Goal: Task Accomplishment & Management: Manage account settings

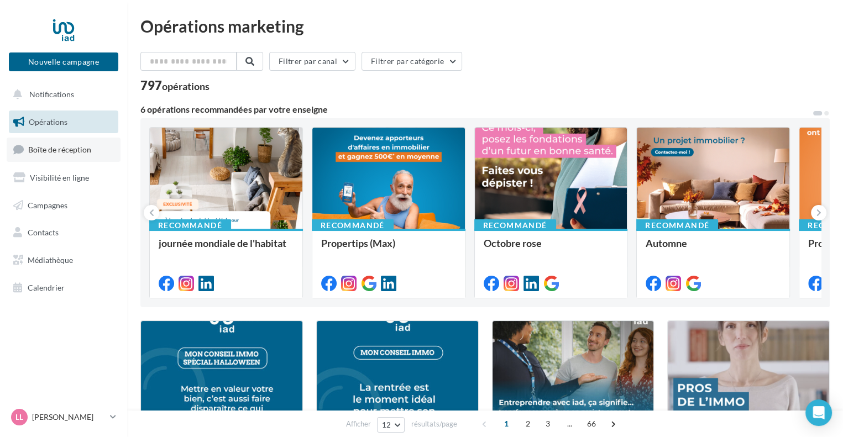
click at [75, 150] on span "Boîte de réception" at bounding box center [59, 149] width 63 height 9
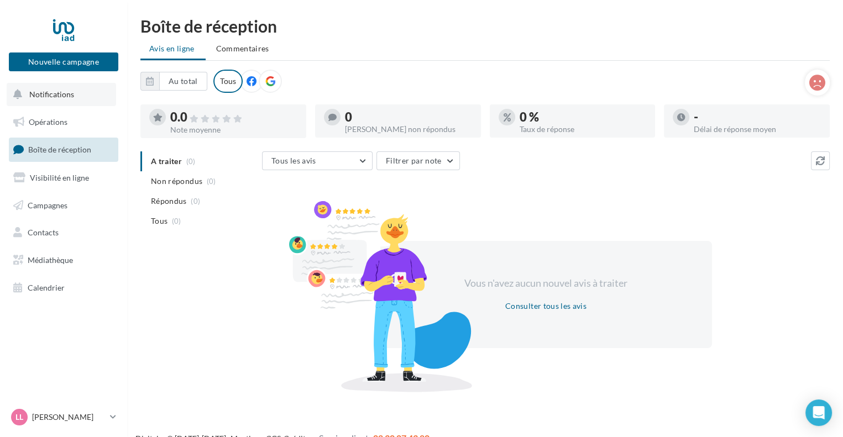
click at [64, 96] on span "Notifications" at bounding box center [51, 94] width 45 height 9
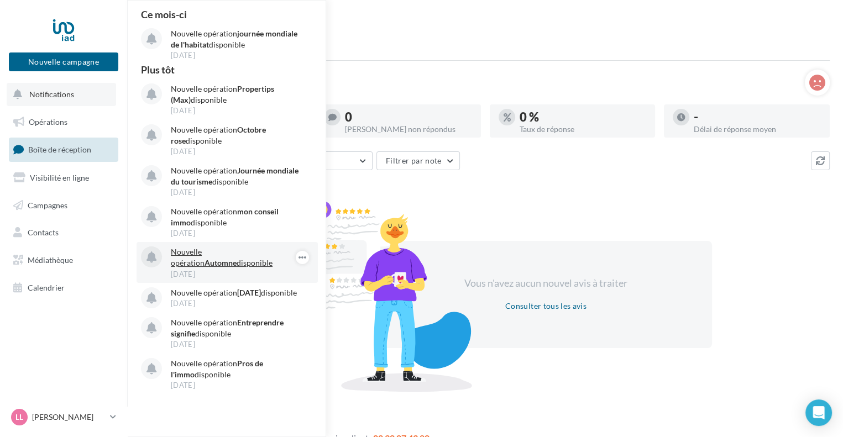
click at [220, 256] on p "Nouvelle opération Automne disponible" at bounding box center [235, 257] width 128 height 22
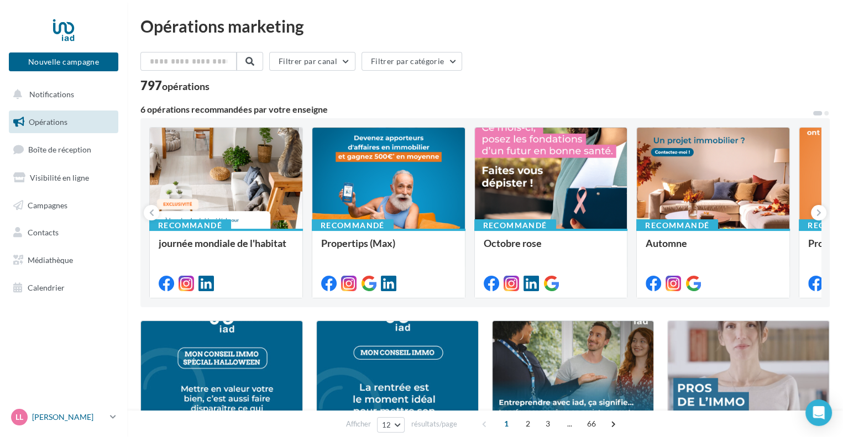
click at [43, 416] on p "[PERSON_NAME]" at bounding box center [68, 417] width 73 height 11
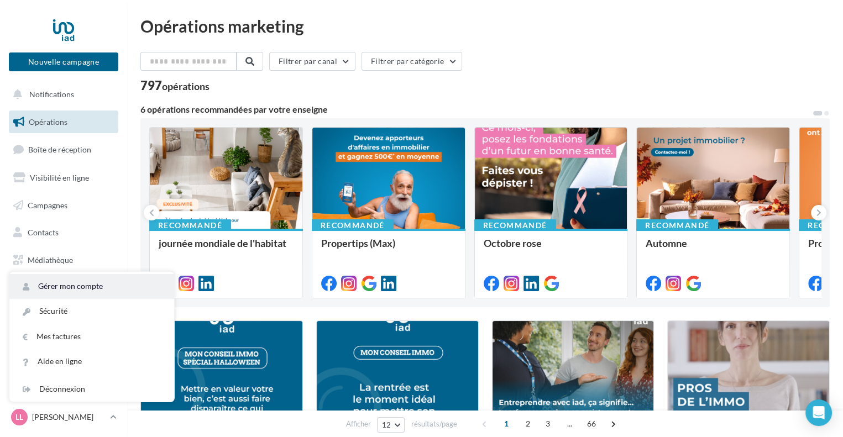
click at [68, 283] on link "Gérer mon compte" at bounding box center [91, 286] width 165 height 25
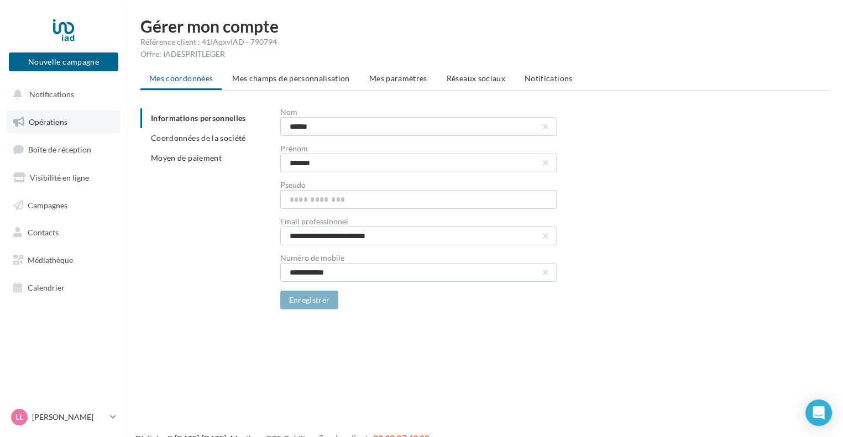
click at [55, 119] on span "Opérations" at bounding box center [48, 121] width 39 height 9
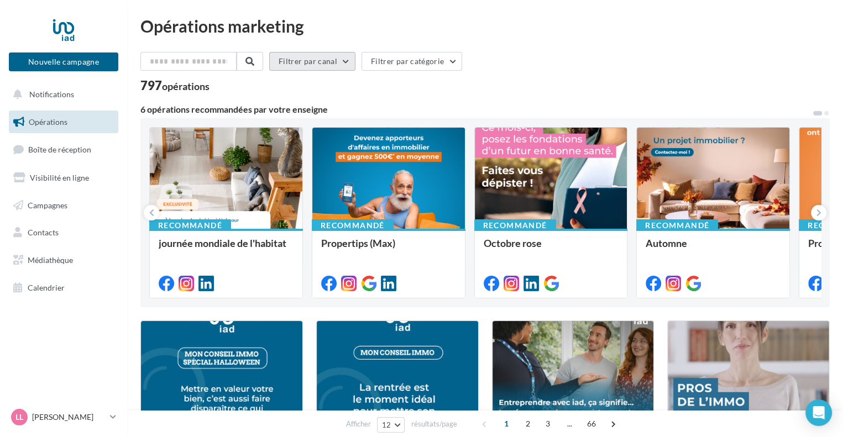
click at [316, 60] on button "Filtrer par canal" at bounding box center [312, 61] width 86 height 19
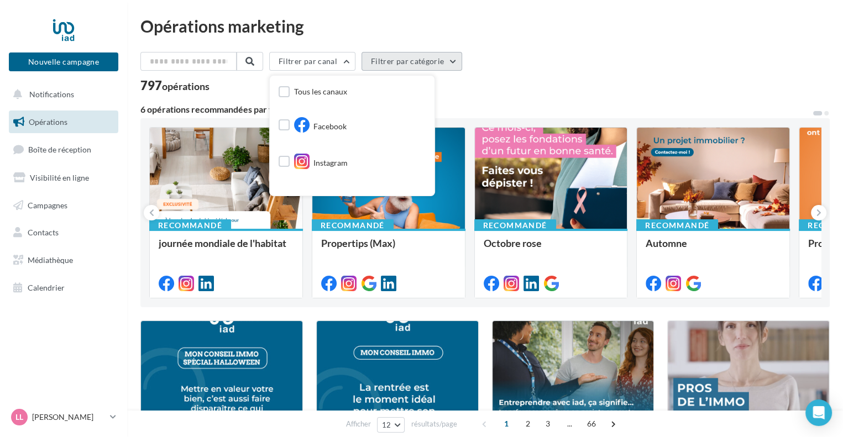
click at [412, 58] on button "Filtrer par catégorie" at bounding box center [411, 61] width 101 height 19
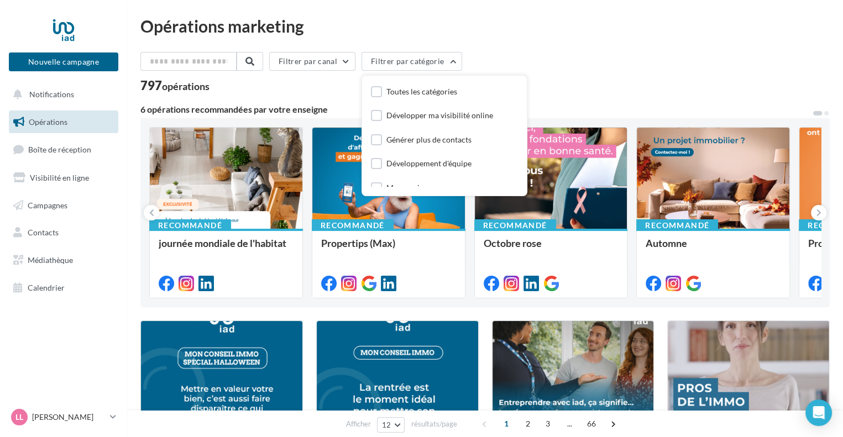
click at [259, 86] on div "797 opérations" at bounding box center [484, 87] width 689 height 14
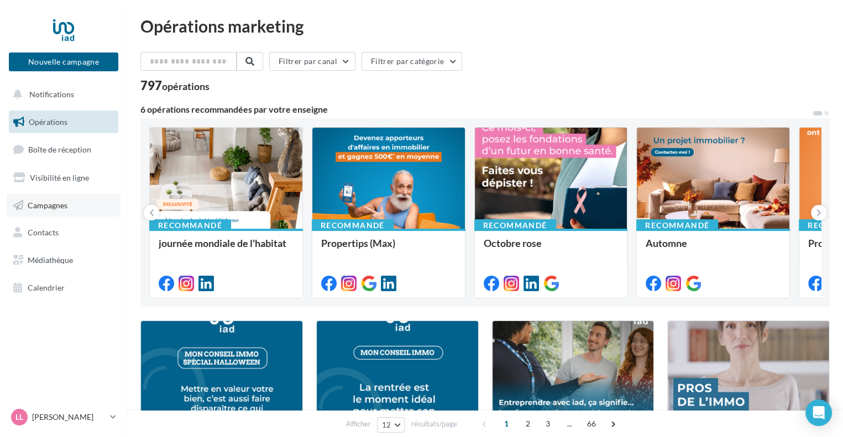
click at [63, 198] on link "Campagnes" at bounding box center [64, 205] width 114 height 23
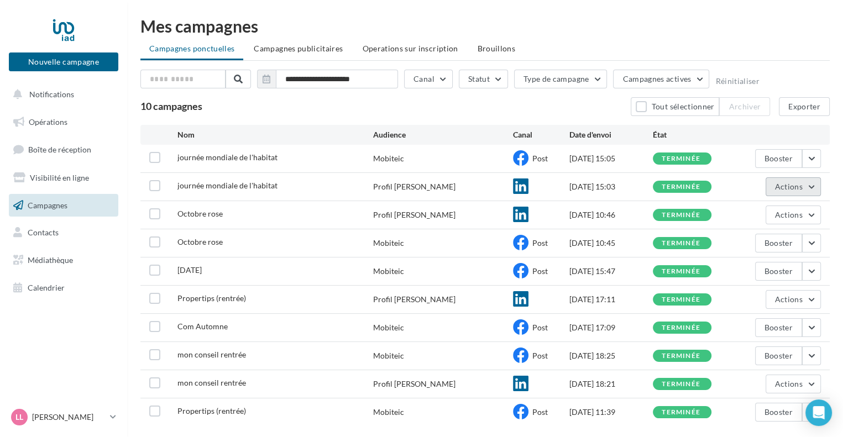
click at [812, 185] on button "Actions" at bounding box center [792, 186] width 55 height 19
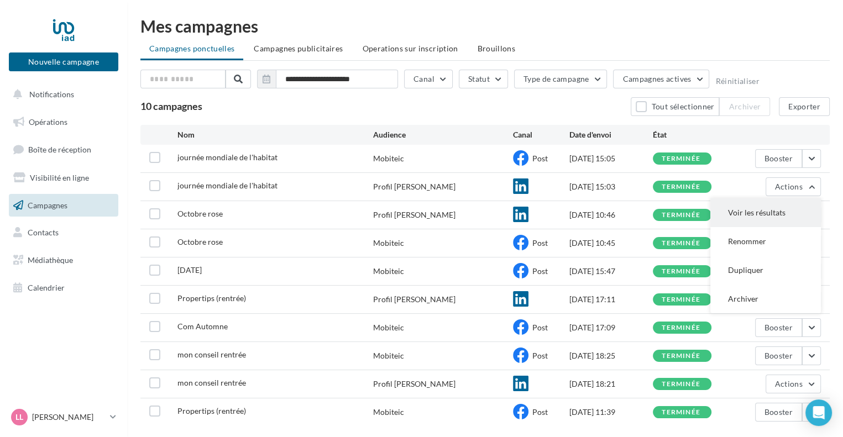
click at [760, 214] on button "Voir les résultats" at bounding box center [765, 212] width 110 height 29
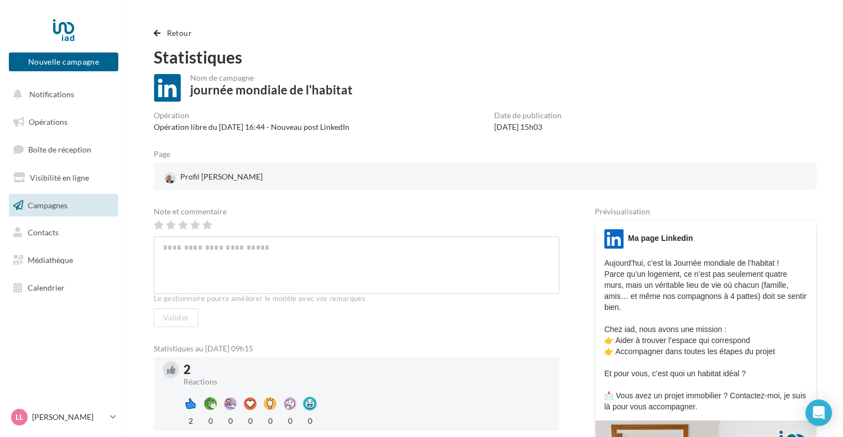
click at [181, 29] on span "Retour" at bounding box center [179, 32] width 25 height 9
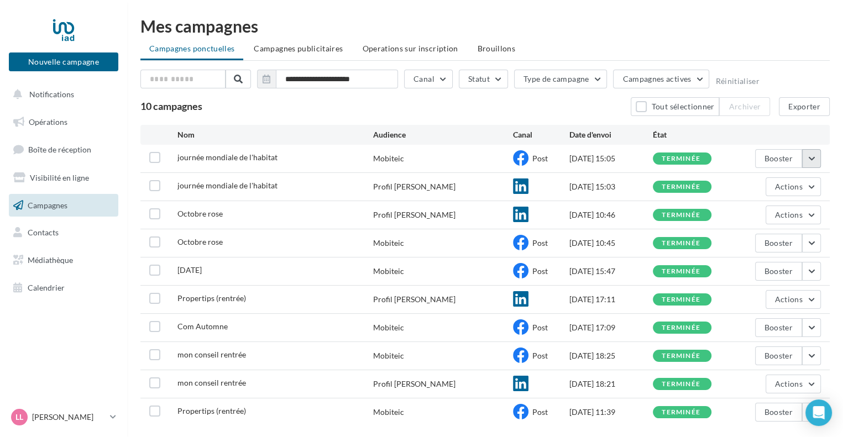
click at [808, 162] on button "button" at bounding box center [811, 158] width 19 height 19
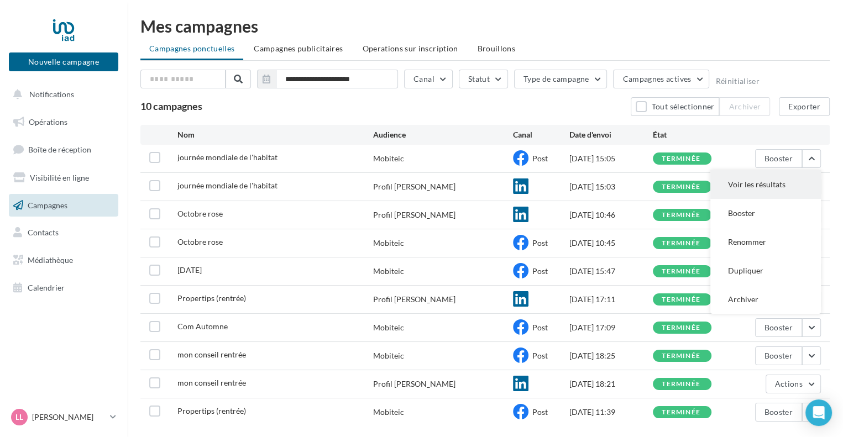
click at [757, 189] on button "Voir les résultats" at bounding box center [765, 184] width 110 height 29
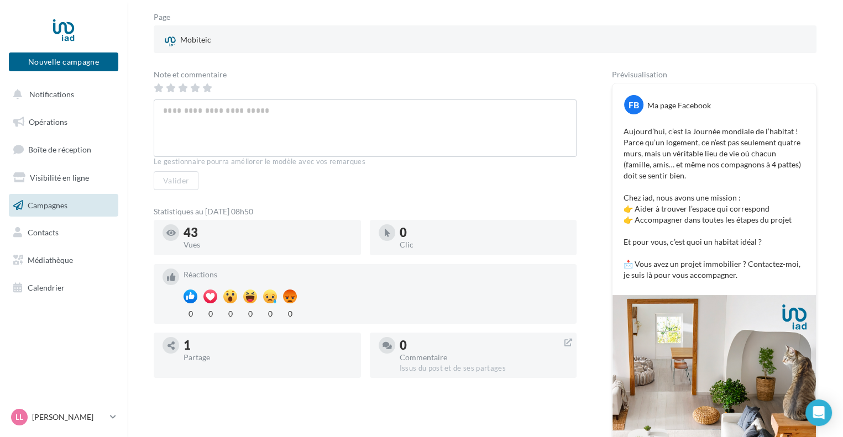
scroll to position [177, 0]
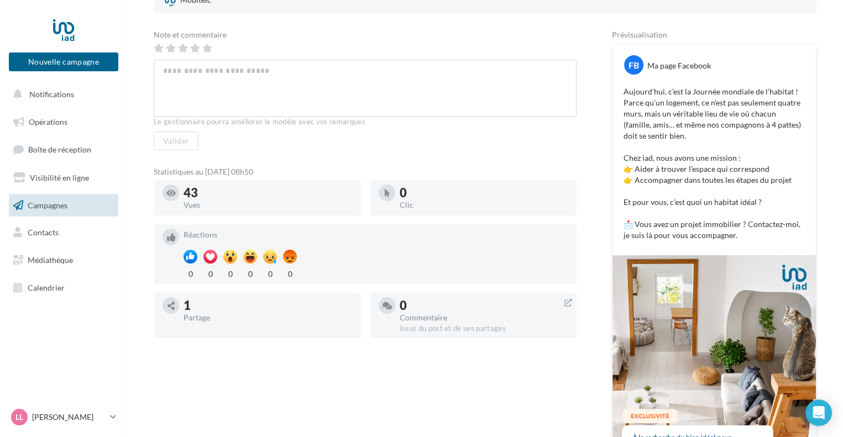
click at [318, 41] on div "Note et commentaire Le gestionnaire pourra améliorer le modèle avec vos remarqu…" at bounding box center [365, 90] width 423 height 119
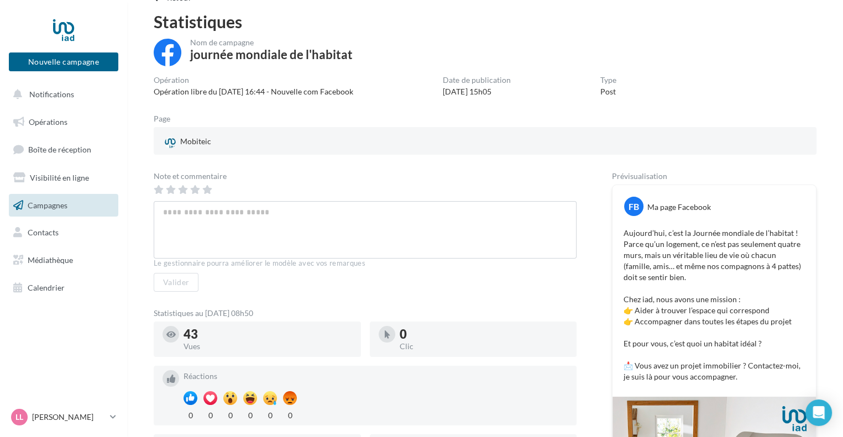
scroll to position [0, 0]
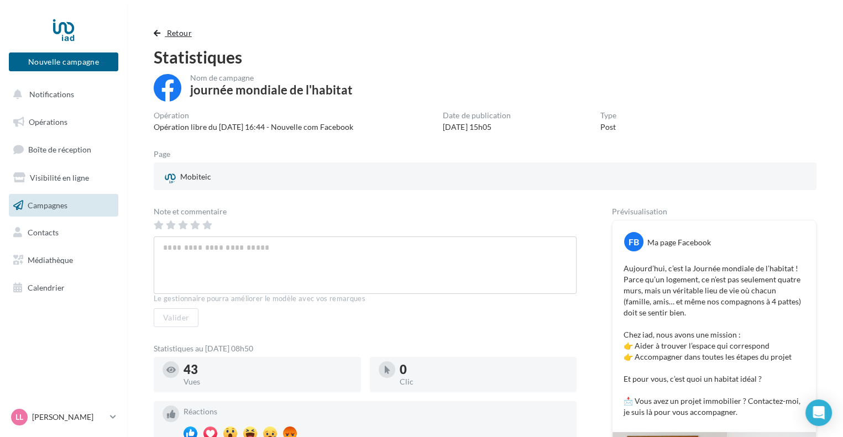
click at [177, 30] on span "Retour" at bounding box center [179, 32] width 25 height 9
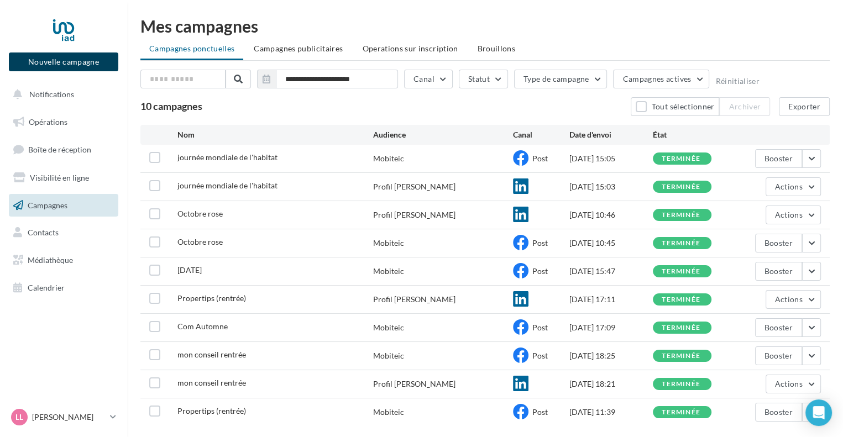
click at [86, 65] on button "Nouvelle campagne" at bounding box center [63, 61] width 109 height 19
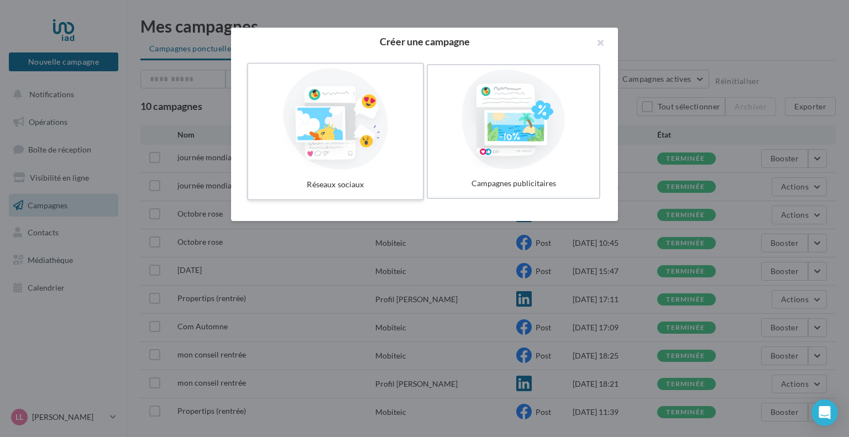
click at [339, 123] on div at bounding box center [335, 120] width 166 height 102
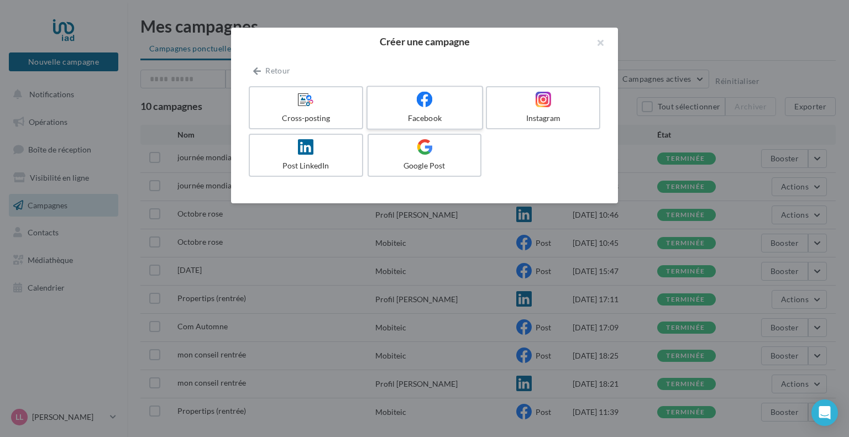
click at [425, 104] on icon at bounding box center [425, 99] width 16 height 16
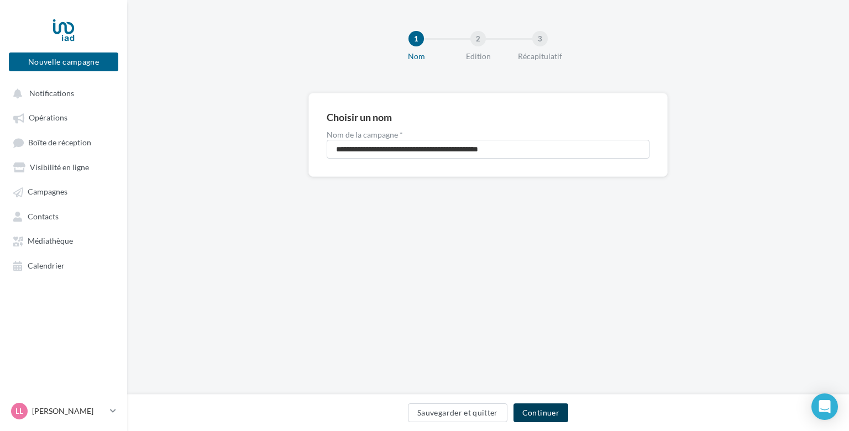
click at [543, 413] on button "Continuer" at bounding box center [540, 412] width 55 height 19
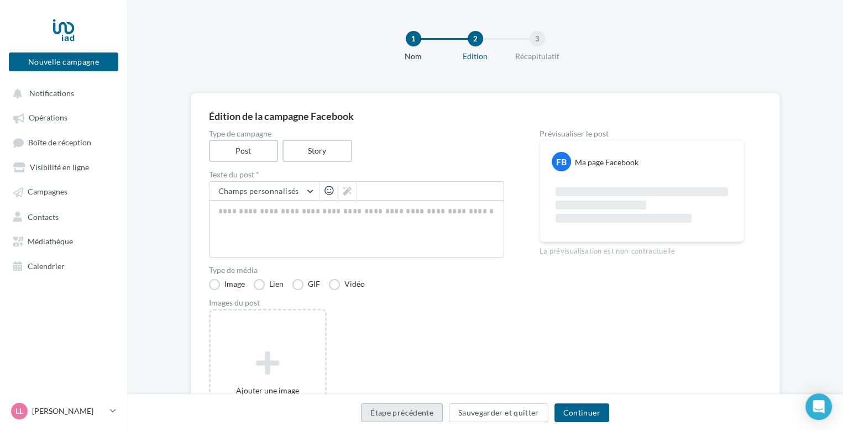
click at [400, 417] on button "Étape précédente" at bounding box center [402, 412] width 82 height 19
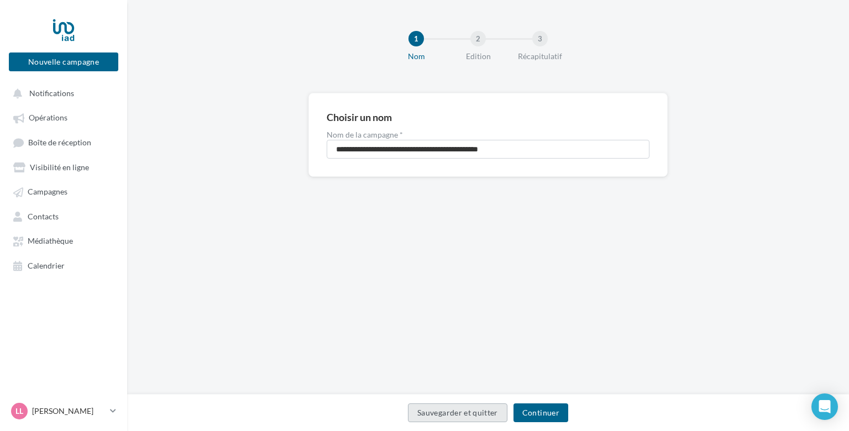
click at [457, 407] on button "Sauvegarder et quitter" at bounding box center [457, 412] width 99 height 19
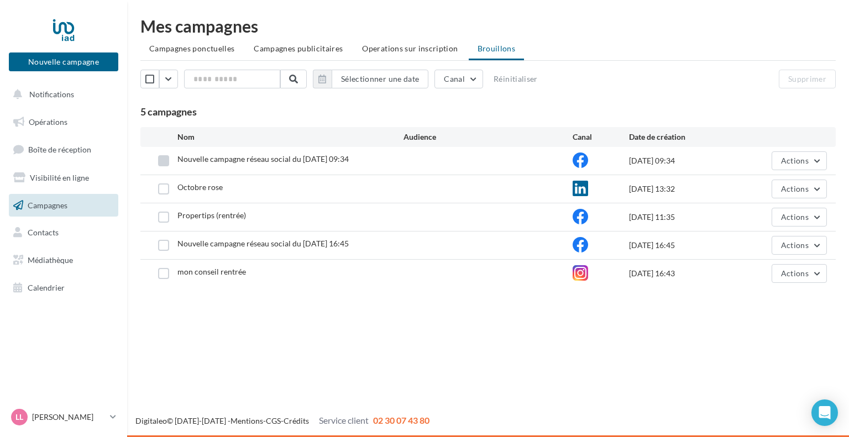
click at [164, 161] on label at bounding box center [163, 160] width 11 height 11
click at [796, 79] on button "Supprimer" at bounding box center [806, 79] width 57 height 19
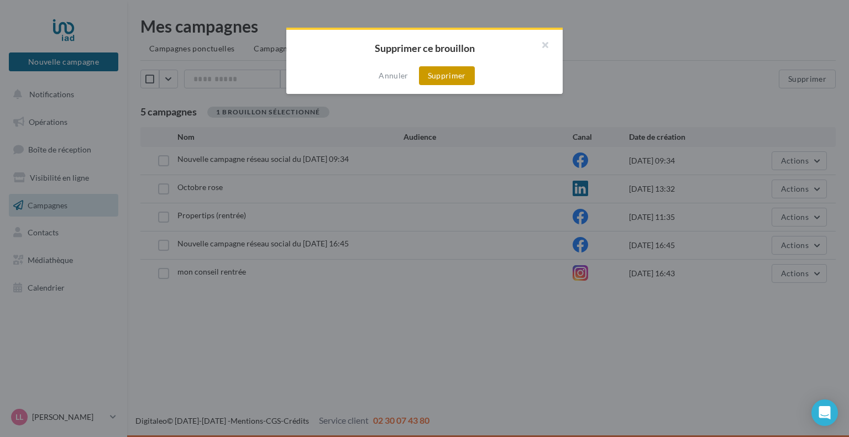
click at [446, 76] on button "Supprimer" at bounding box center [447, 75] width 56 height 19
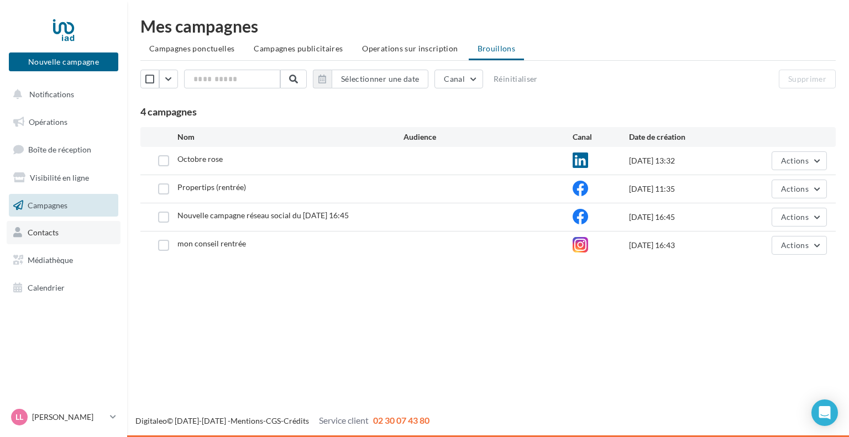
click at [50, 224] on link "Contacts" at bounding box center [64, 232] width 114 height 23
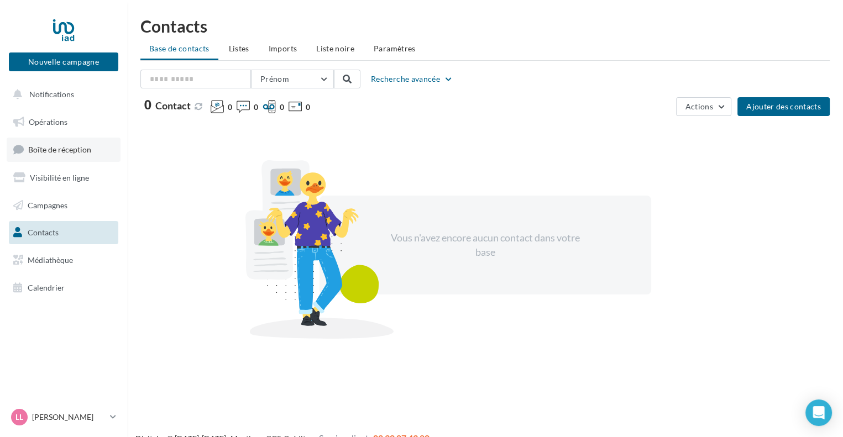
click at [60, 150] on span "Boîte de réception" at bounding box center [59, 149] width 63 height 9
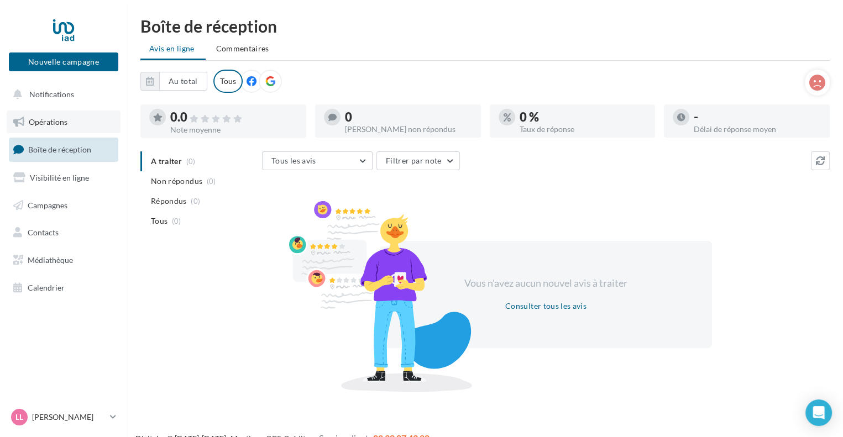
click at [60, 123] on span "Opérations" at bounding box center [48, 121] width 39 height 9
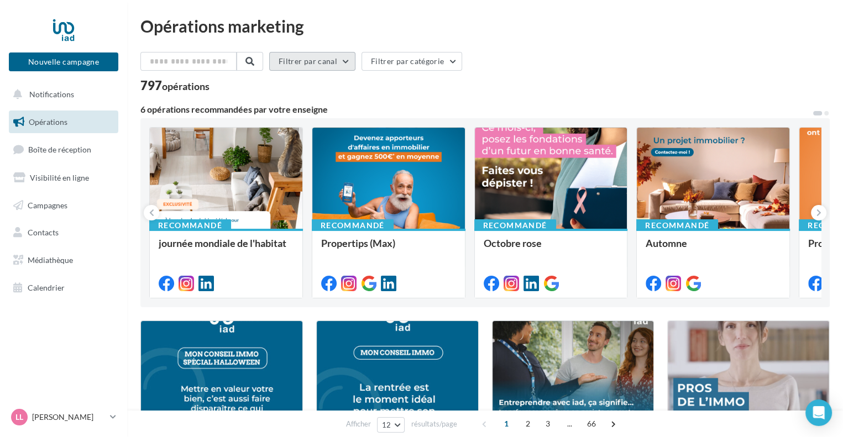
click at [335, 55] on button "Filtrer par canal" at bounding box center [312, 61] width 86 height 19
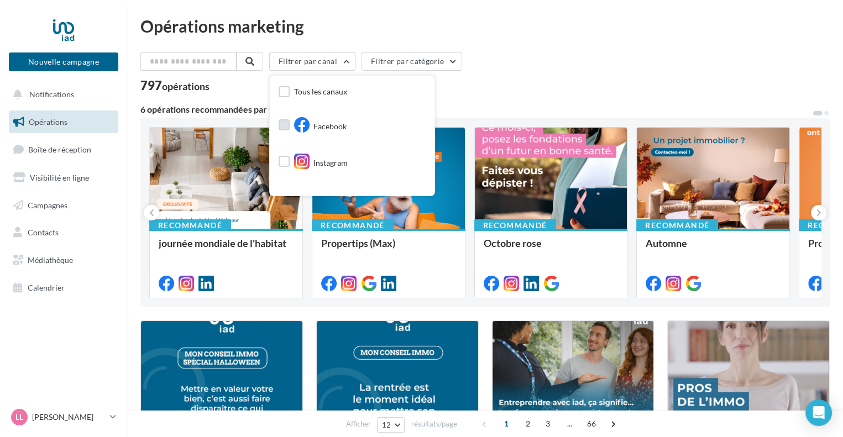
click at [330, 124] on span "Facebook" at bounding box center [329, 126] width 33 height 11
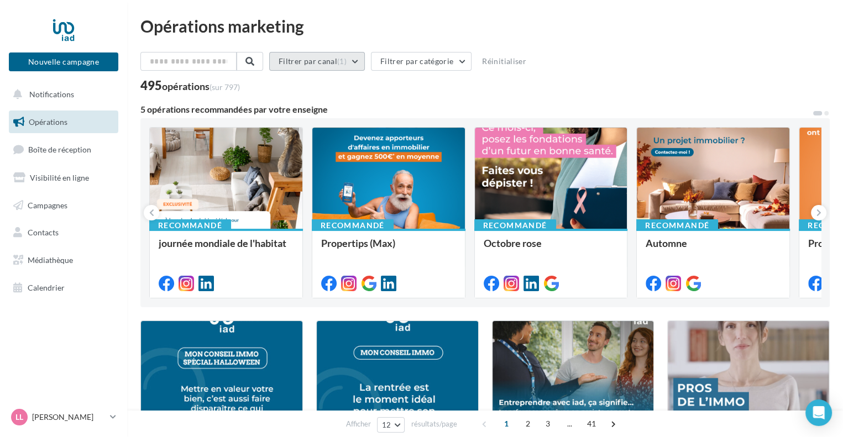
click at [364, 61] on button "Filtrer par canal (1)" at bounding box center [317, 61] width 96 height 19
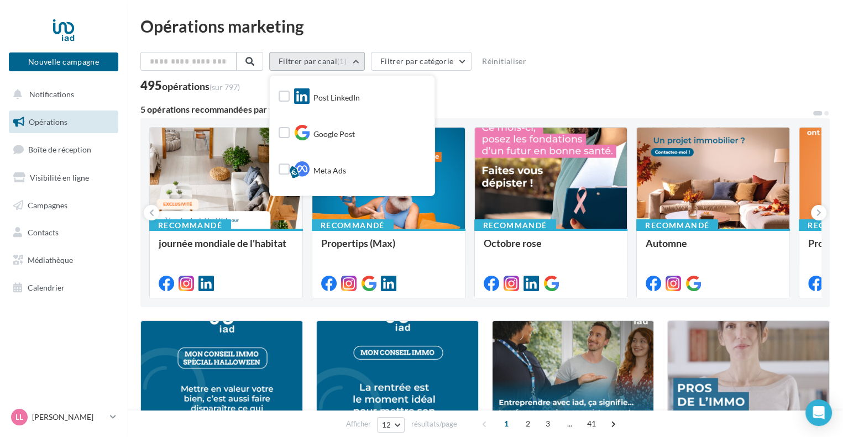
scroll to position [105, 0]
click at [290, 92] on label at bounding box center [283, 92] width 11 height 11
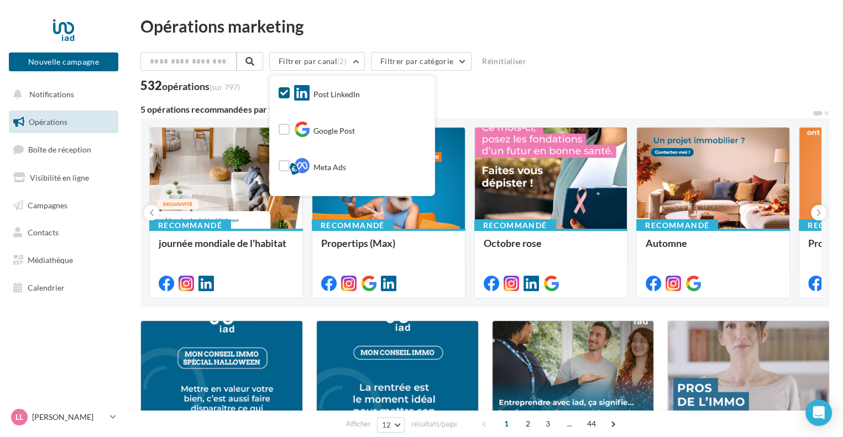
click at [288, 92] on icon at bounding box center [284, 93] width 8 height 8
click at [290, 129] on label at bounding box center [283, 129] width 11 height 11
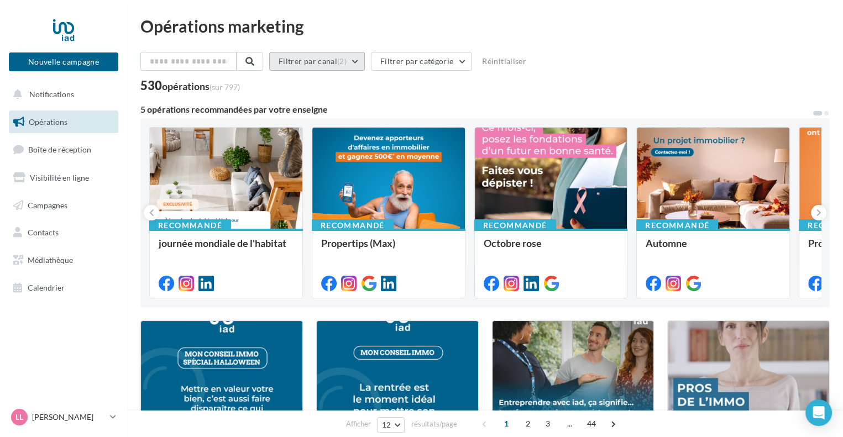
click at [355, 62] on button "Filtrer par canal (2)" at bounding box center [317, 61] width 96 height 19
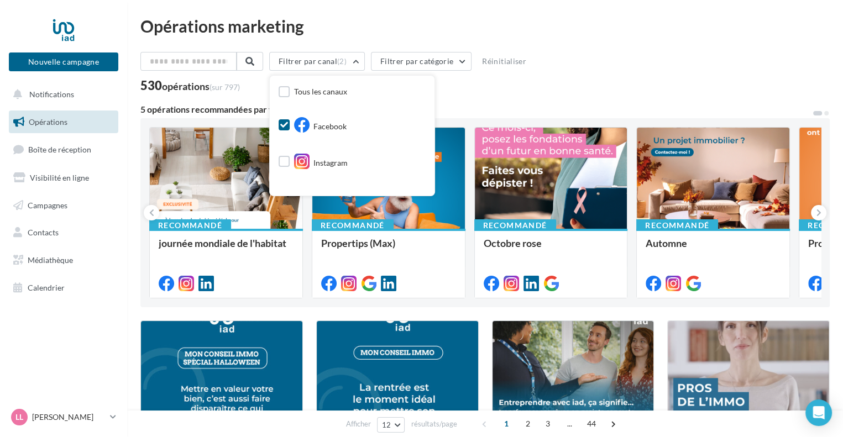
click at [288, 122] on icon at bounding box center [284, 125] width 8 height 8
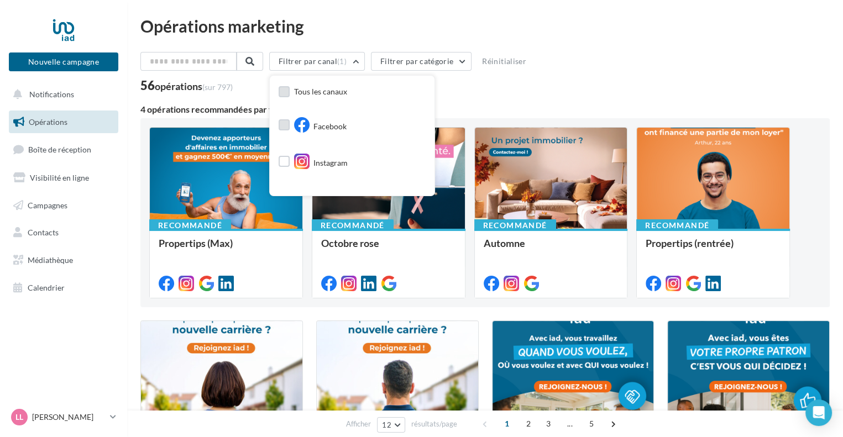
click at [339, 94] on span "Tous les canaux" at bounding box center [320, 91] width 53 height 9
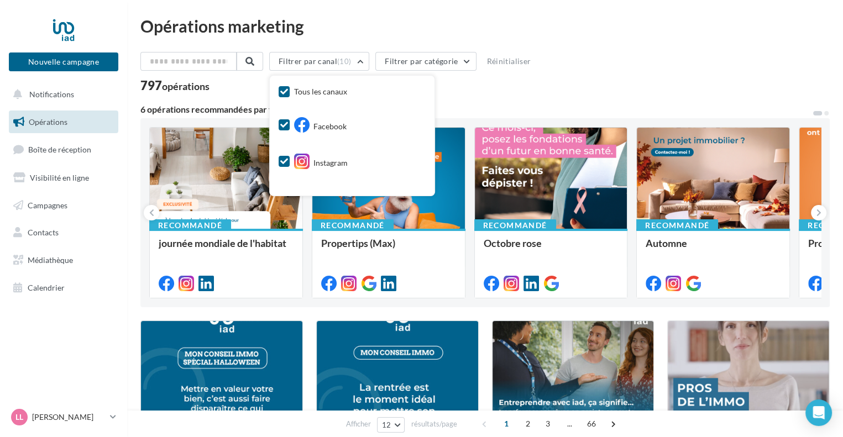
click at [475, 91] on div "797 opérations" at bounding box center [484, 87] width 689 height 14
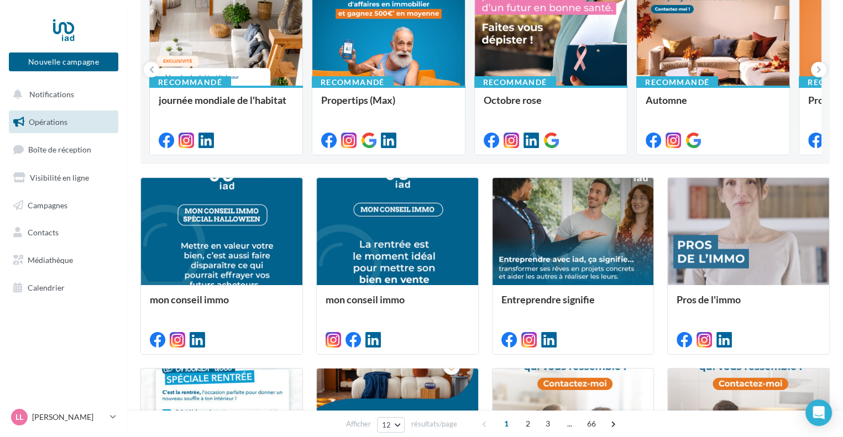
scroll to position [0, 0]
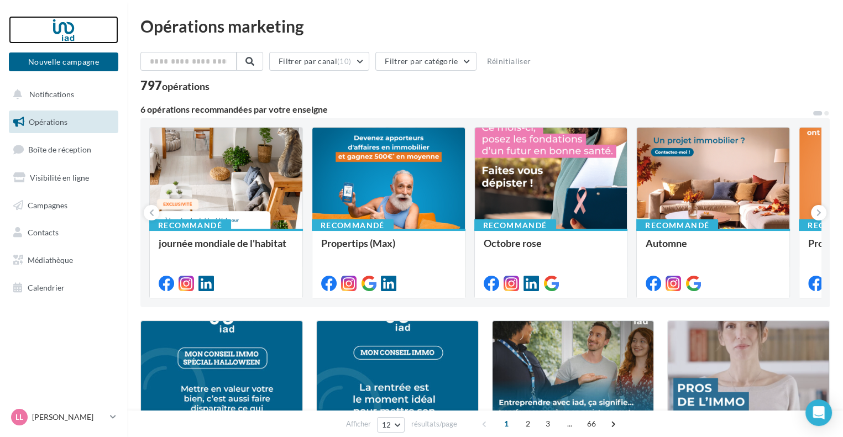
click at [22, 19] on div at bounding box center [63, 30] width 88 height 28
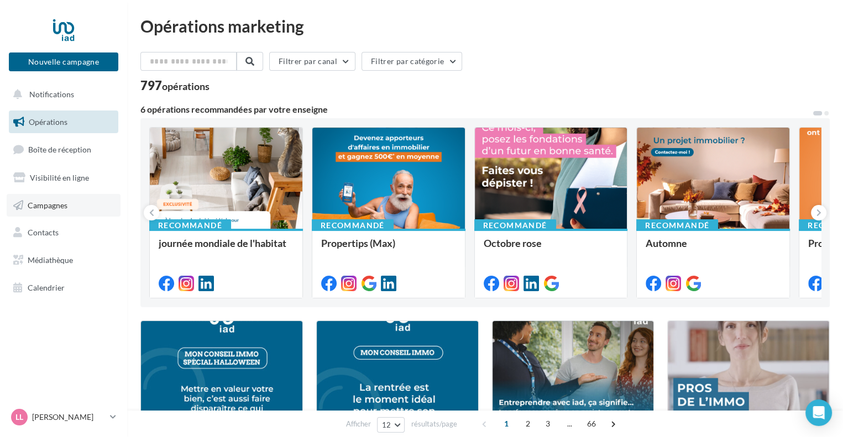
click at [63, 203] on span "Campagnes" at bounding box center [48, 204] width 40 height 9
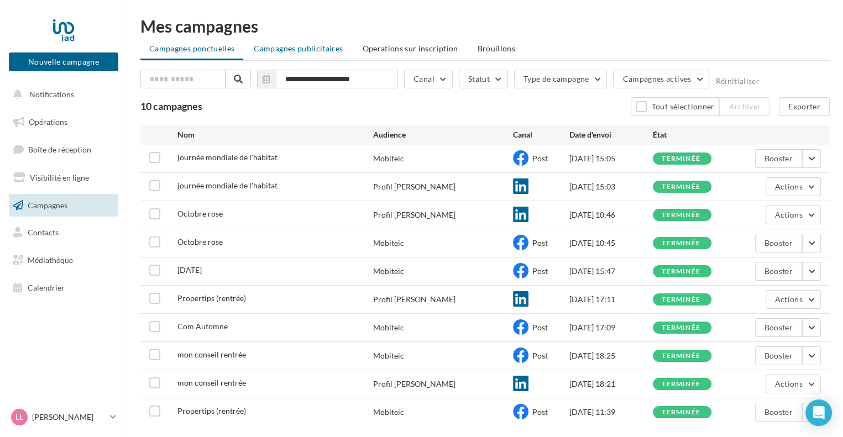
click at [296, 51] on span "Campagnes publicitaires" at bounding box center [298, 48] width 89 height 9
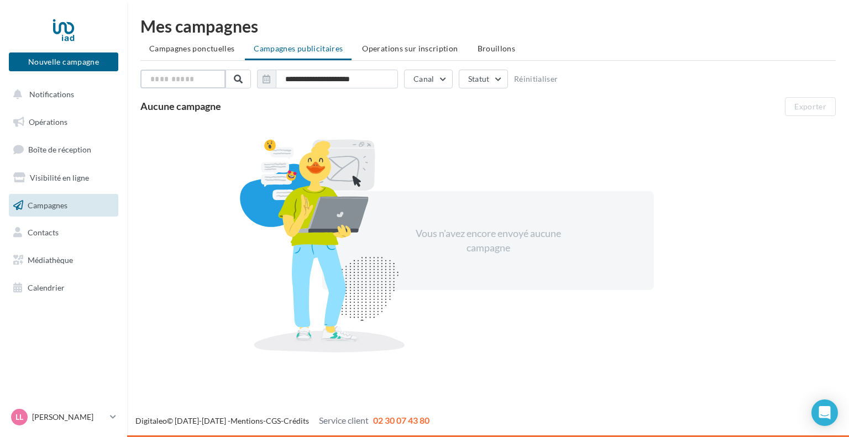
click at [202, 81] on input "text" at bounding box center [182, 79] width 85 height 19
click at [427, 83] on button "Canal" at bounding box center [428, 79] width 49 height 19
click at [384, 108] on div "Aucune campagne" at bounding box center [399, 107] width 519 height 12
click at [480, 81] on button "Statut" at bounding box center [483, 79] width 49 height 19
click at [212, 49] on span "Campagnes ponctuelles" at bounding box center [191, 48] width 85 height 9
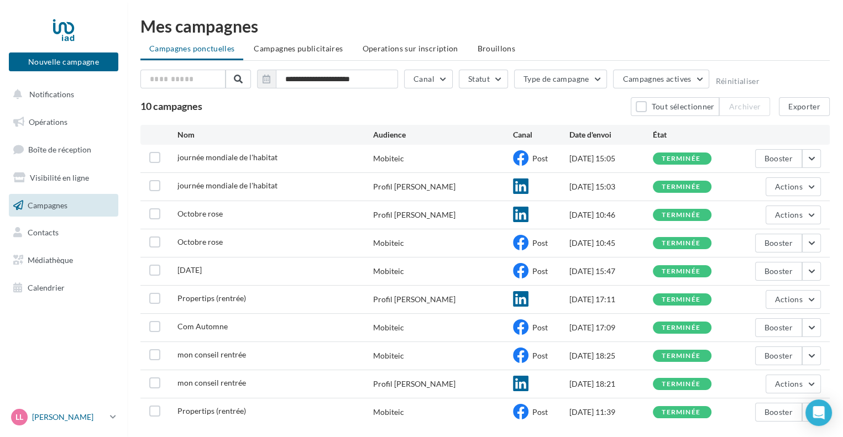
click at [55, 417] on p "[PERSON_NAME]" at bounding box center [68, 417] width 73 height 11
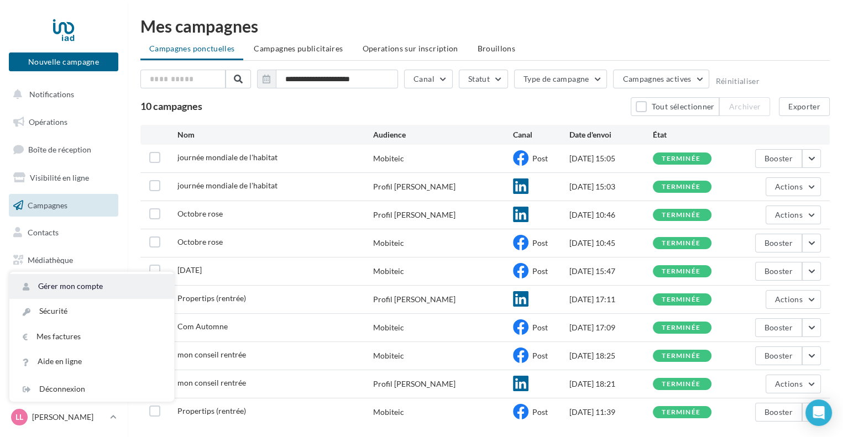
click at [82, 284] on link "Gérer mon compte" at bounding box center [91, 286] width 165 height 25
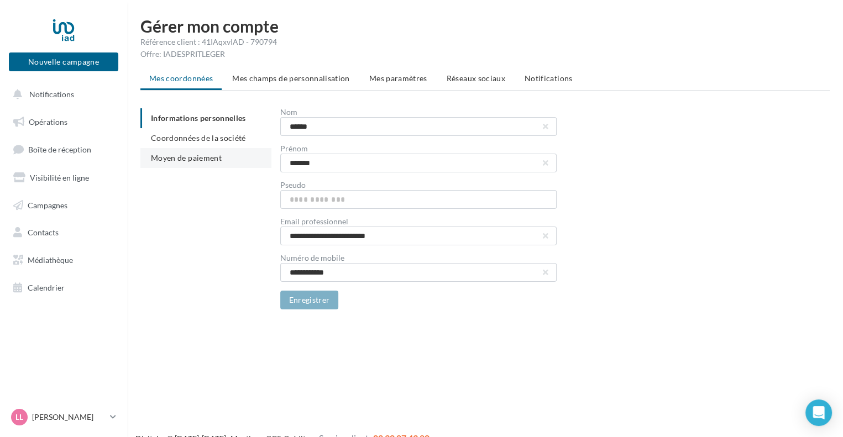
click at [205, 157] on span "Moyen de paiement" at bounding box center [186, 157] width 71 height 9
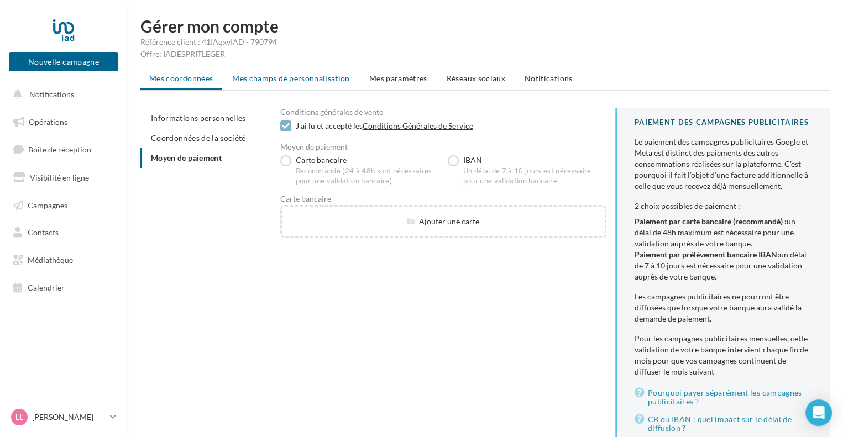
click at [305, 77] on span "Mes champs de personnalisation" at bounding box center [291, 77] width 118 height 9
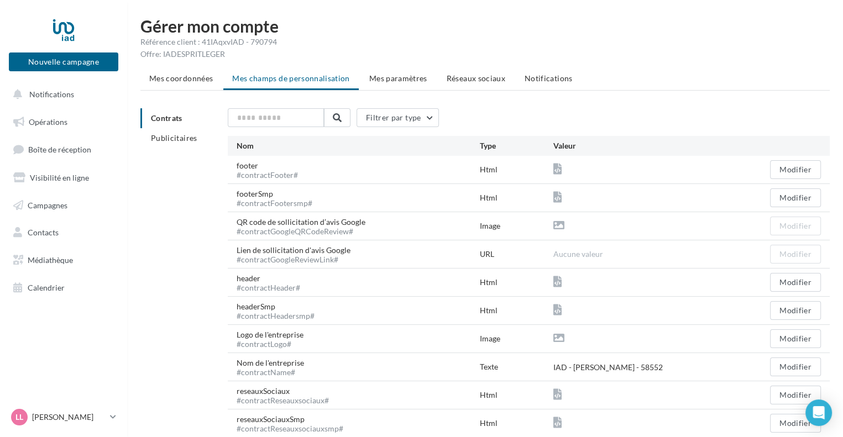
click at [290, 338] on div "Logo de l'entreprise #contractLogo#" at bounding box center [274, 338] width 76 height 19
click at [276, 336] on div "Logo de l'entreprise #contractLogo#" at bounding box center [274, 338] width 76 height 19
click at [780, 336] on button "Modifier" at bounding box center [795, 338] width 51 height 19
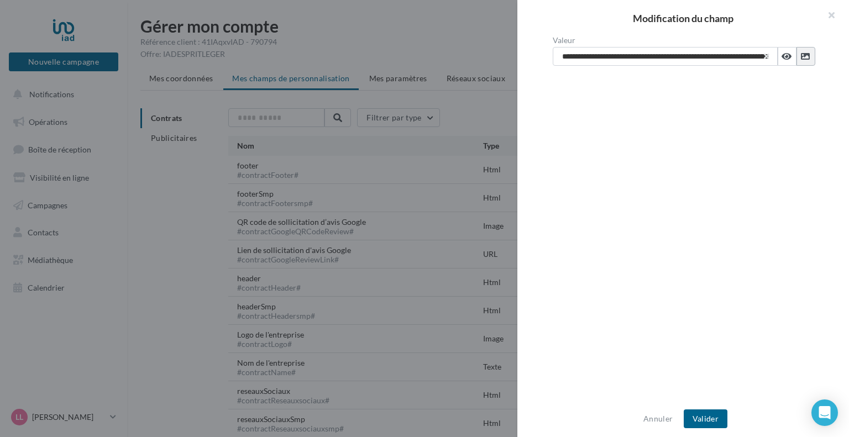
click at [801, 57] on icon at bounding box center [805, 56] width 9 height 9
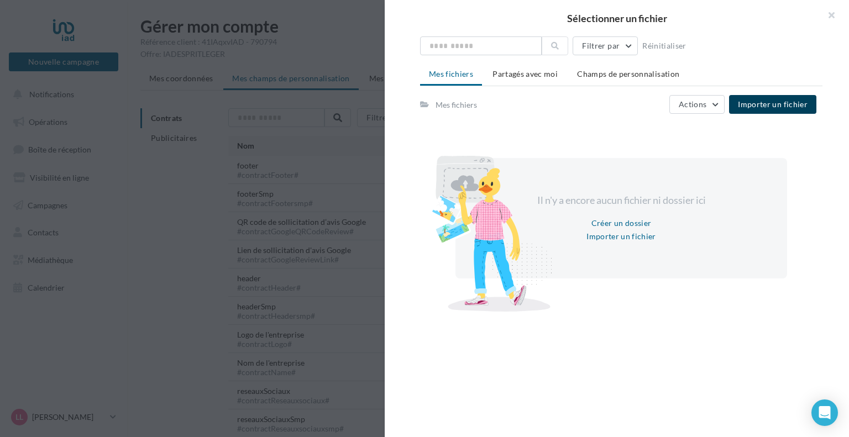
click at [769, 107] on span "Importer un fichier" at bounding box center [773, 103] width 70 height 9
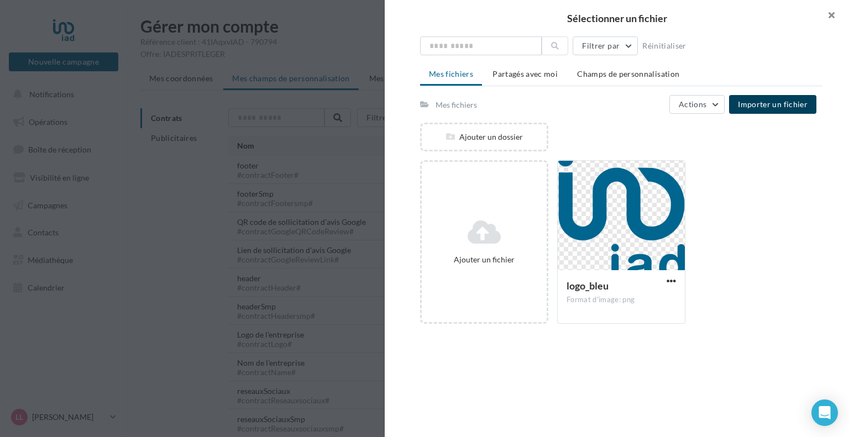
click at [830, 17] on button "button" at bounding box center [826, 16] width 44 height 33
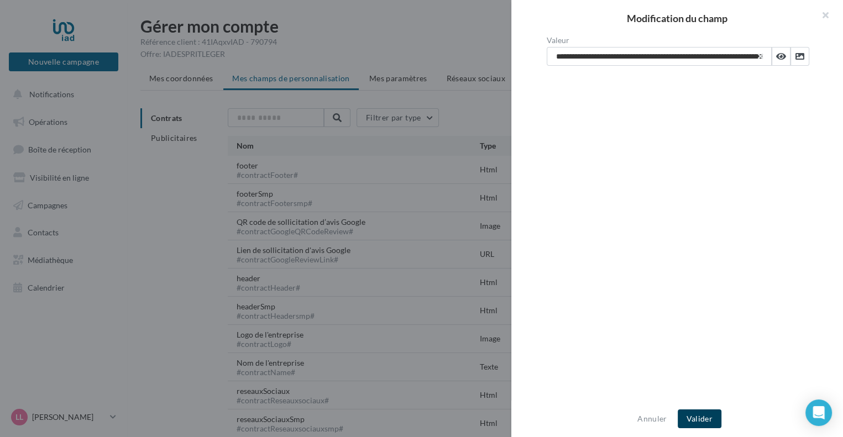
click at [695, 416] on button "Valider" at bounding box center [699, 418] width 44 height 19
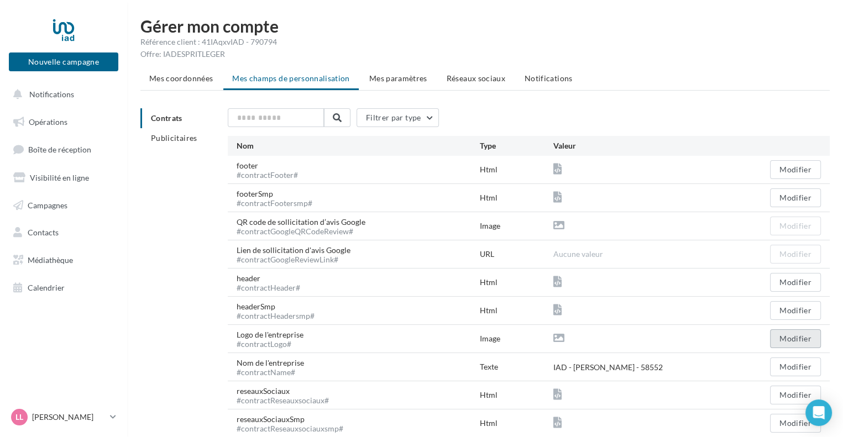
click at [793, 338] on button "Modifier" at bounding box center [795, 338] width 51 height 19
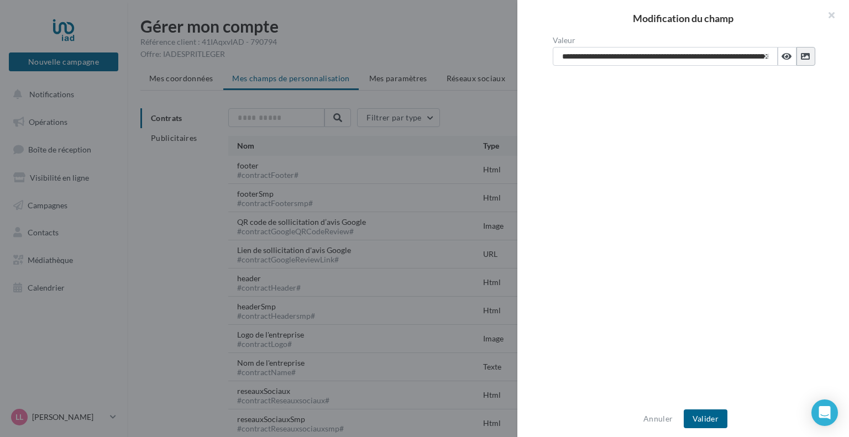
click at [801, 57] on icon at bounding box center [805, 56] width 9 height 9
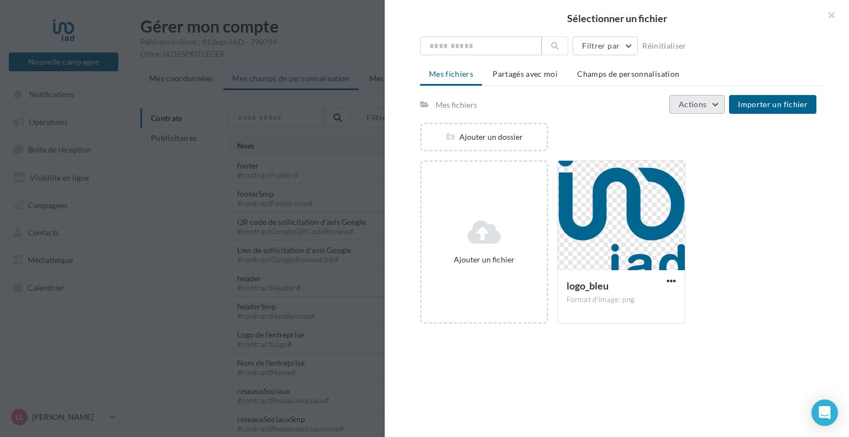
click at [706, 104] on span "Actions" at bounding box center [692, 103] width 28 height 9
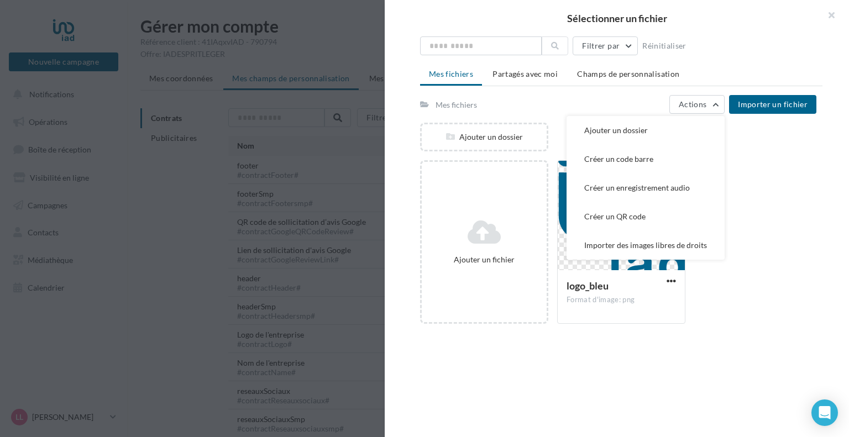
click at [764, 194] on div "Ajouter un fichier logo_bleu Format d'image: png logo_bleu" at bounding box center [625, 246] width 411 height 172
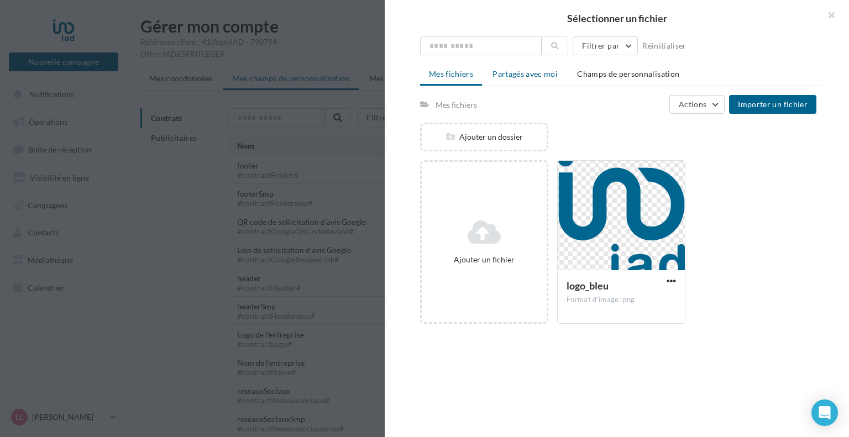
click at [527, 76] on span "Partagés avec moi" at bounding box center [524, 73] width 65 height 9
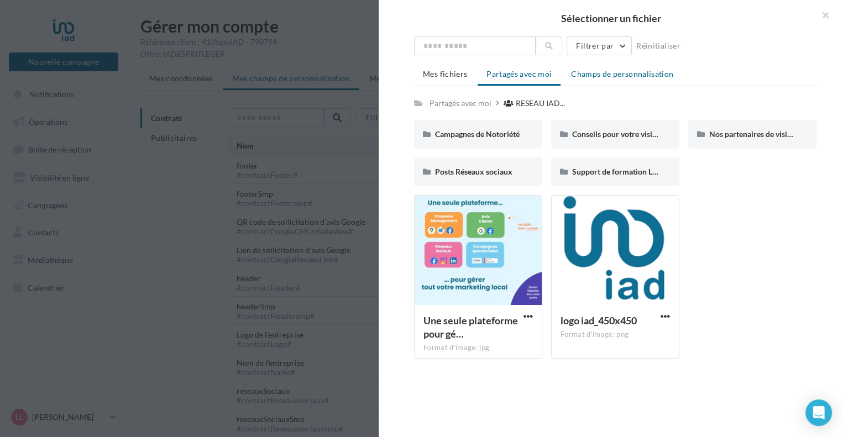
click at [607, 73] on span "Champs de personnalisation" at bounding box center [622, 73] width 102 height 9
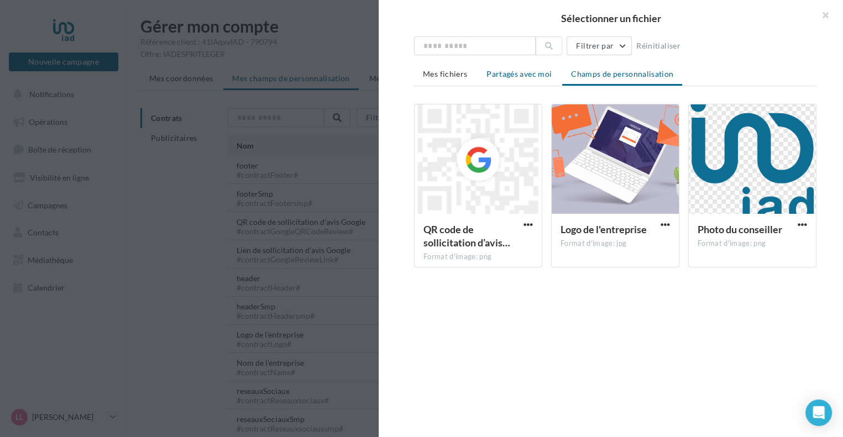
click at [515, 72] on span "Partagés avec moi" at bounding box center [518, 73] width 65 height 9
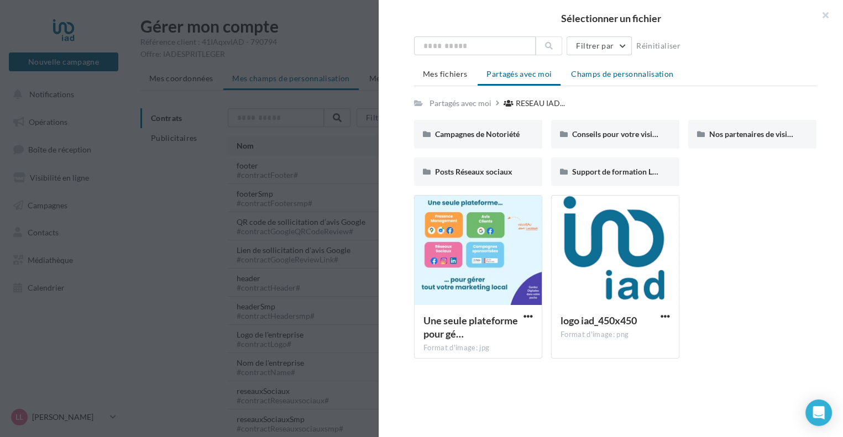
click at [594, 73] on span "Champs de personnalisation" at bounding box center [622, 73] width 102 height 9
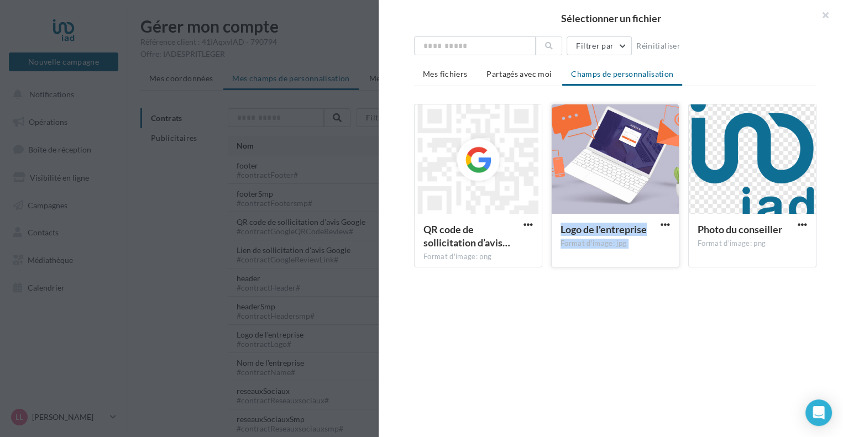
drag, startPoint x: 723, startPoint y: 177, endPoint x: 601, endPoint y: 177, distance: 122.1
click at [601, 177] on div "QR code de sollicitation d’avis… Format d'image: png QR code de sollicitation d…" at bounding box center [619, 190] width 411 height 172
click at [601, 177] on div at bounding box center [614, 159] width 127 height 110
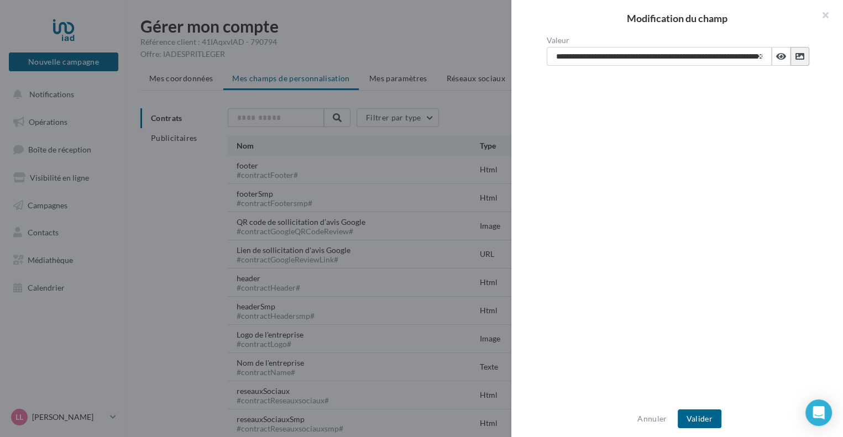
click at [794, 54] on icon at bounding box center [798, 56] width 9 height 9
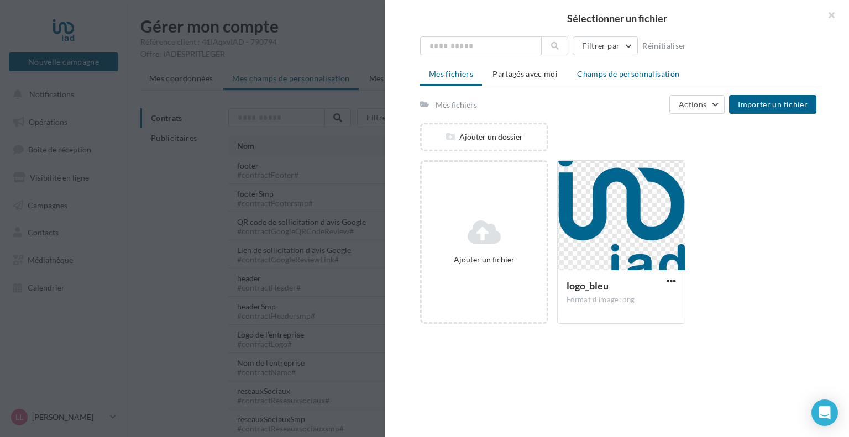
click at [594, 74] on span "Champs de personnalisation" at bounding box center [628, 73] width 102 height 9
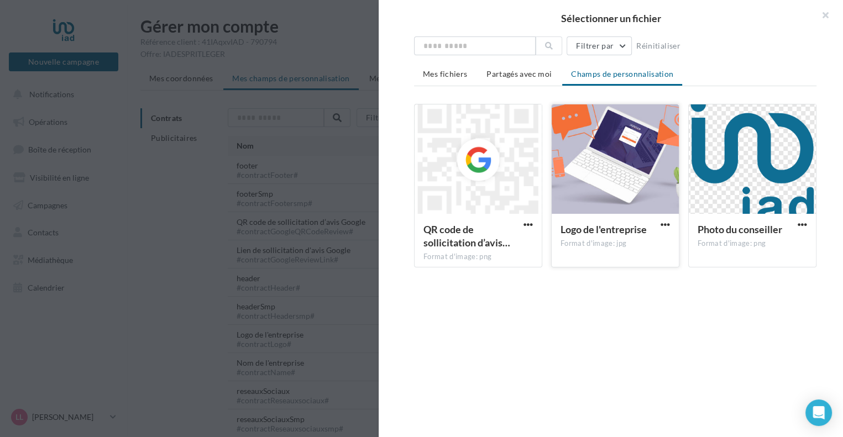
click at [618, 180] on div at bounding box center [614, 159] width 127 height 110
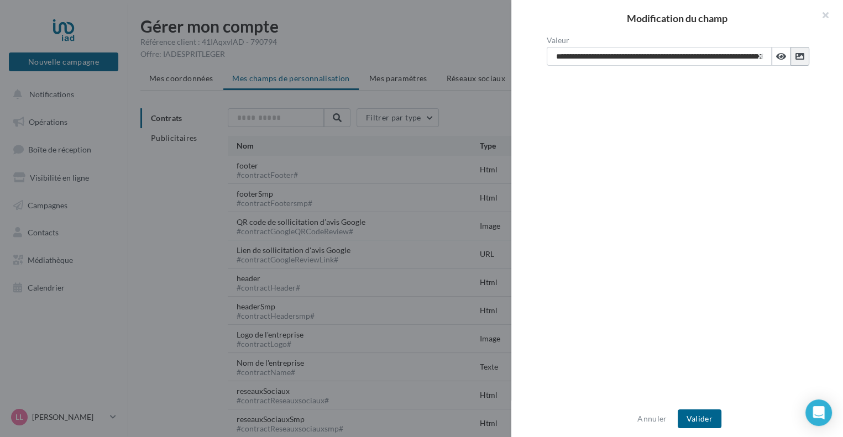
click at [796, 55] on icon at bounding box center [798, 56] width 9 height 9
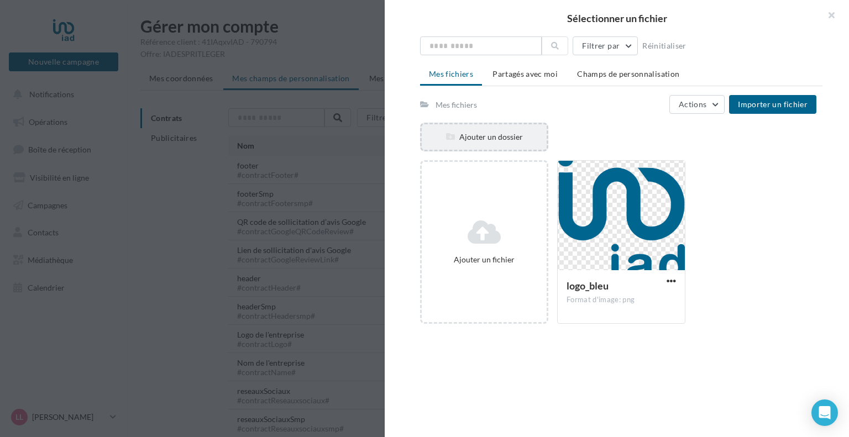
click at [496, 135] on div "Ajouter un dossier" at bounding box center [484, 136] width 125 height 11
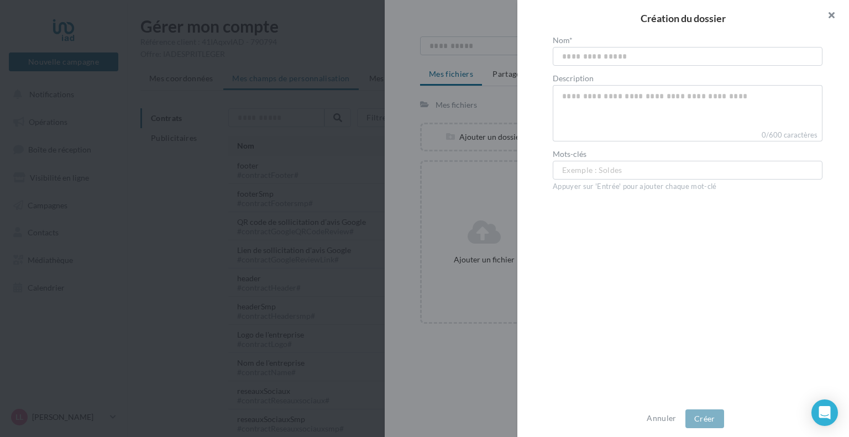
click at [833, 15] on button "button" at bounding box center [826, 16] width 44 height 33
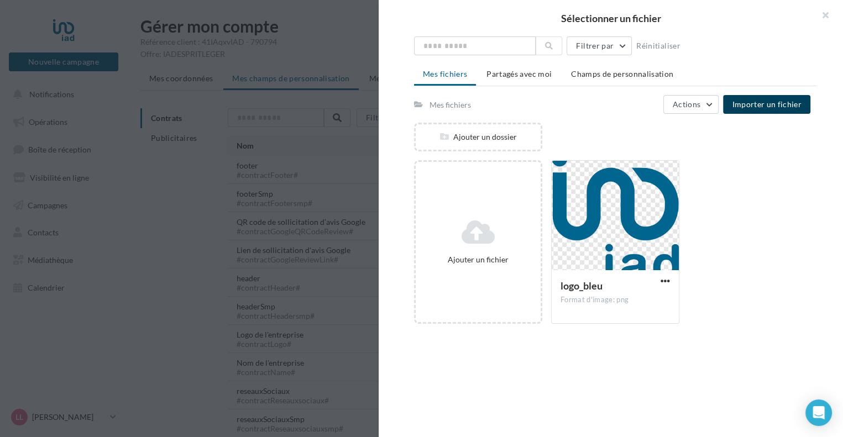
click at [761, 105] on span "Importer un fichier" at bounding box center [767, 103] width 70 height 9
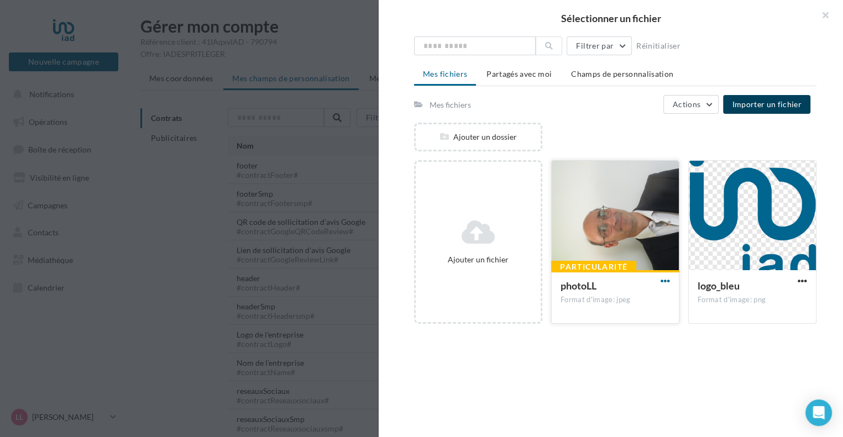
click at [660, 277] on span "button" at bounding box center [664, 280] width 9 height 9
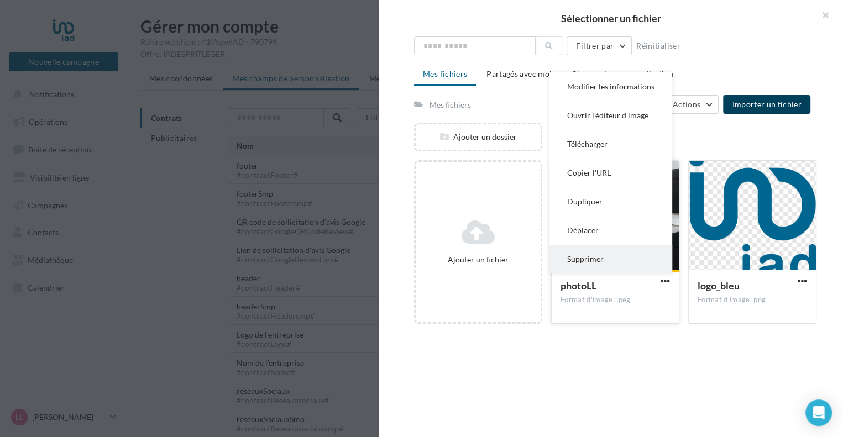
click at [588, 254] on button "Supprimer" at bounding box center [610, 259] width 123 height 29
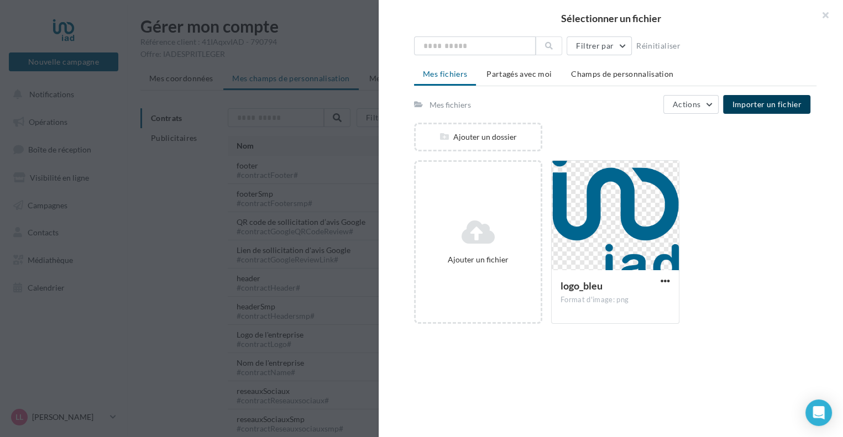
click at [766, 105] on span "Importer un fichier" at bounding box center [767, 103] width 70 height 9
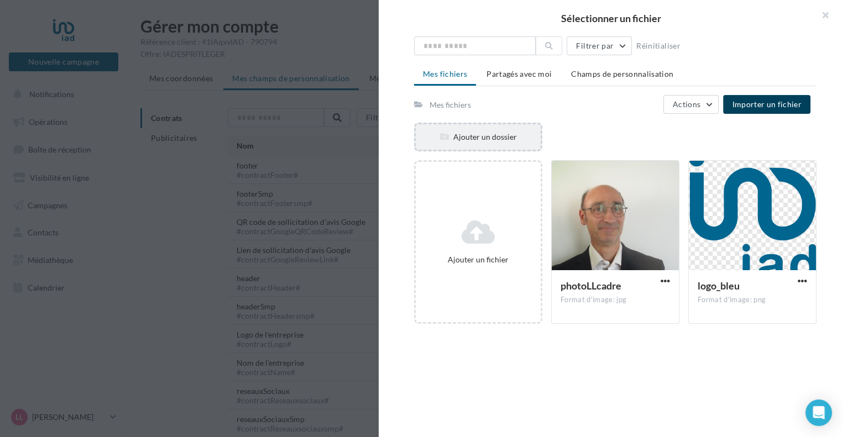
click at [505, 140] on div "Ajouter un dossier" at bounding box center [477, 136] width 125 height 11
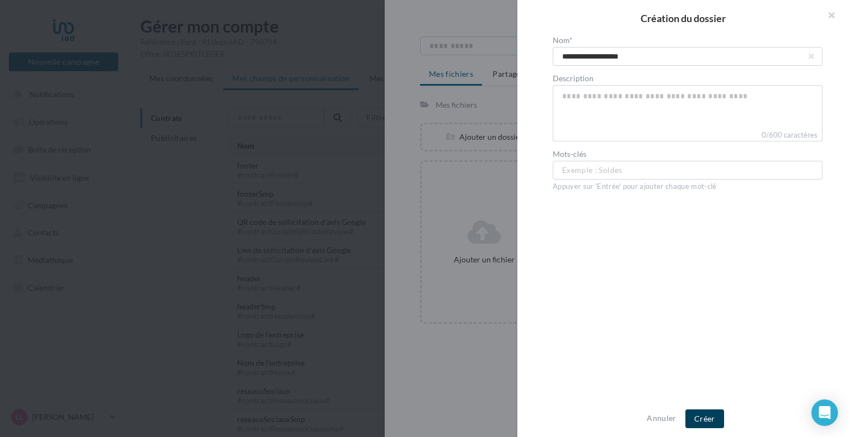
type input "**********"
click at [711, 419] on button "Créer" at bounding box center [704, 418] width 39 height 19
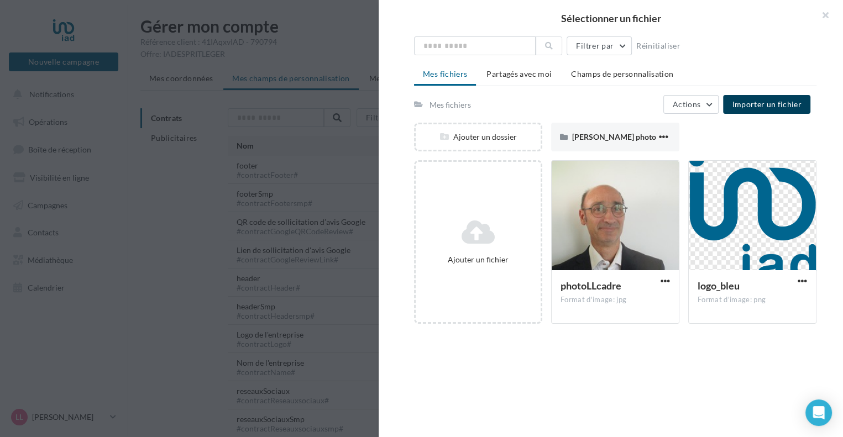
click at [719, 139] on div "Ajouter un dossier Laurent LECOIN photo Laurent LECOIN photo" at bounding box center [619, 142] width 411 height 38
click at [725, 197] on div at bounding box center [751, 216] width 127 height 110
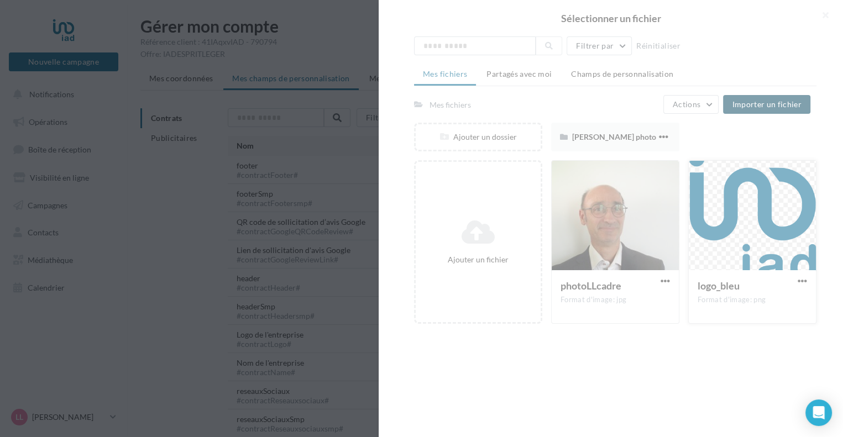
type input "**********"
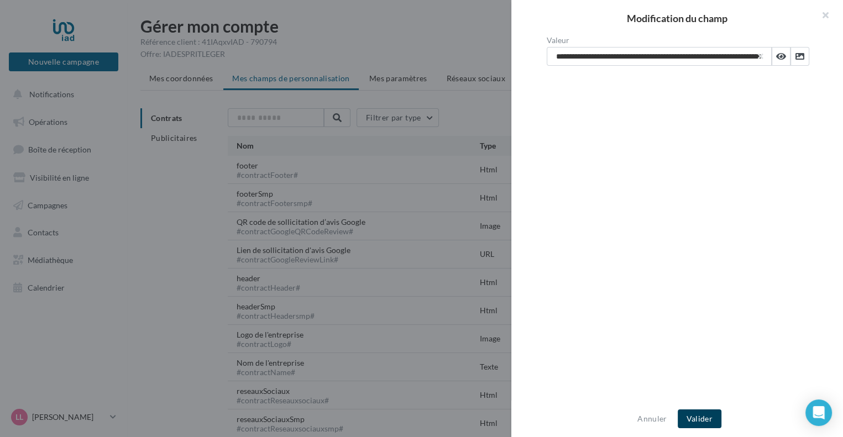
click at [702, 415] on button "Valider" at bounding box center [699, 418] width 44 height 19
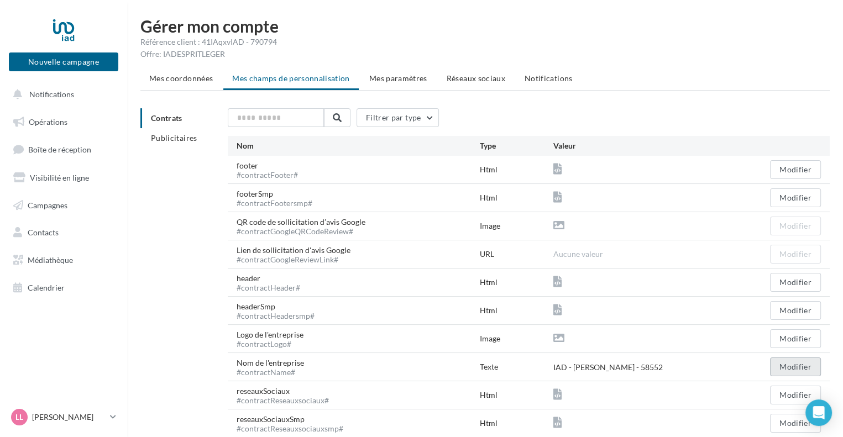
click at [794, 366] on button "Modifier" at bounding box center [795, 366] width 51 height 19
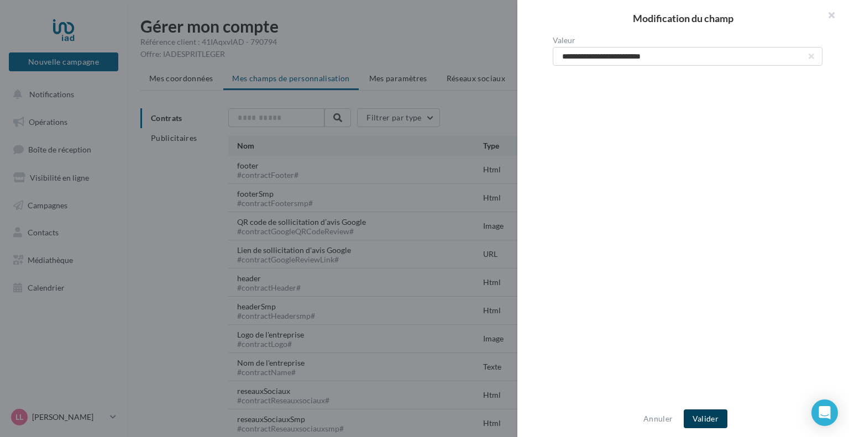
click at [701, 423] on button "Valider" at bounding box center [705, 418] width 44 height 19
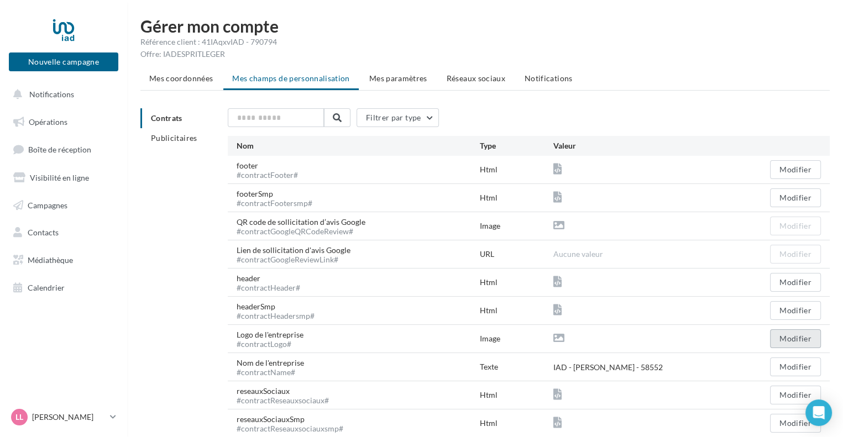
click at [794, 341] on button "Modifier" at bounding box center [795, 338] width 51 height 19
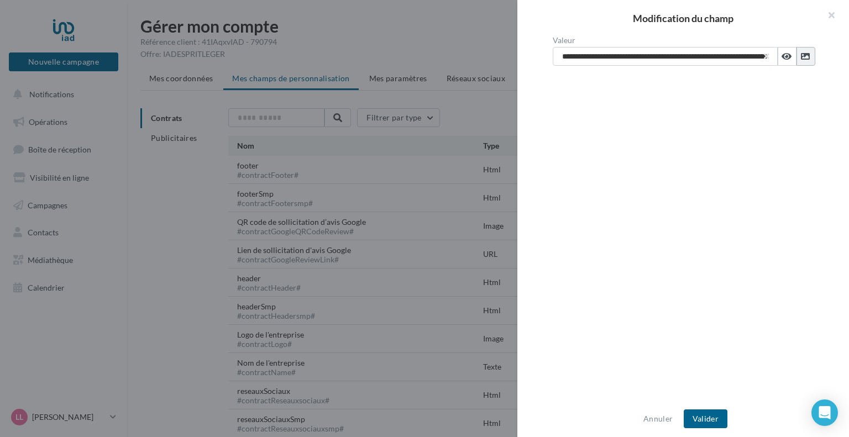
click at [801, 55] on icon at bounding box center [805, 56] width 9 height 9
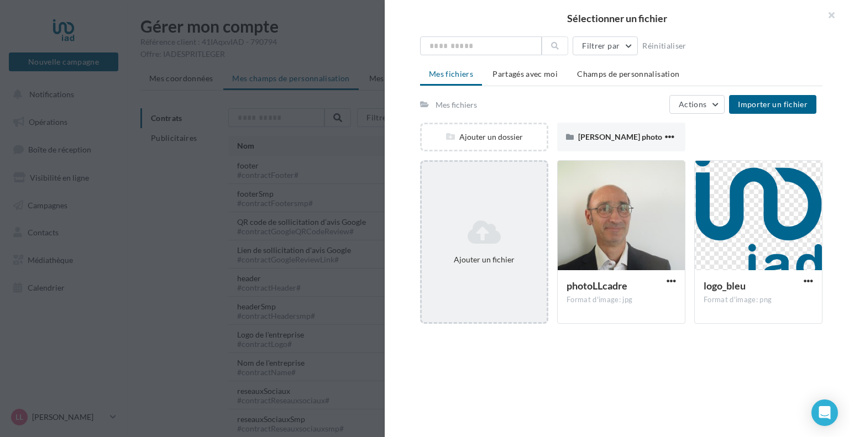
click at [480, 232] on icon at bounding box center [484, 232] width 116 height 27
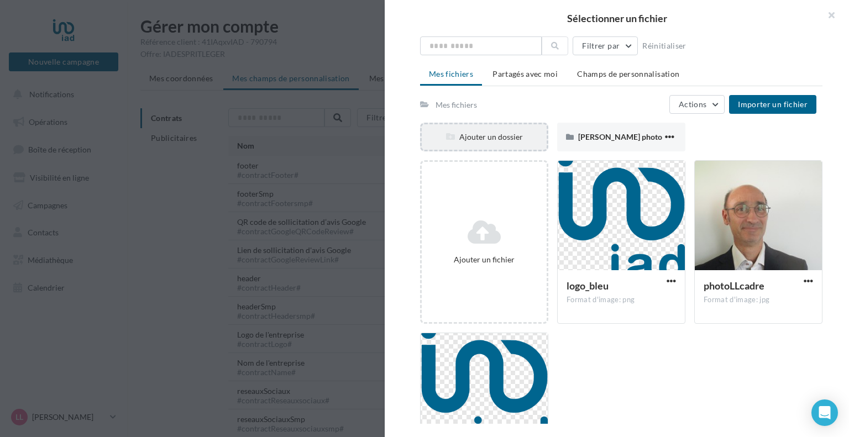
click at [499, 140] on div "Ajouter un dossier" at bounding box center [484, 136] width 125 height 11
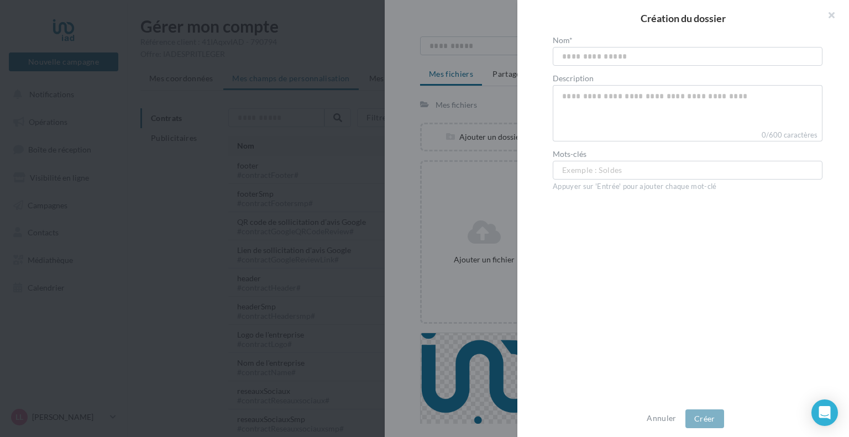
click at [607, 52] on input "text" at bounding box center [687, 56] width 270 height 19
click at [830, 17] on button "button" at bounding box center [826, 16] width 44 height 33
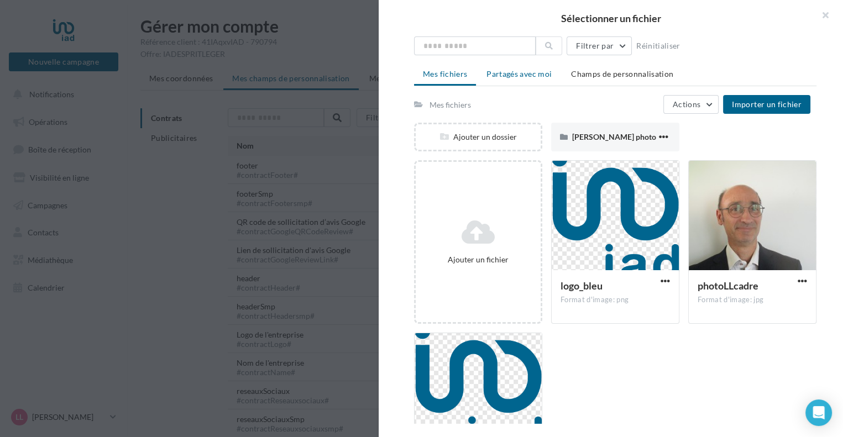
click at [520, 75] on span "Partagés avec moi" at bounding box center [518, 73] width 65 height 9
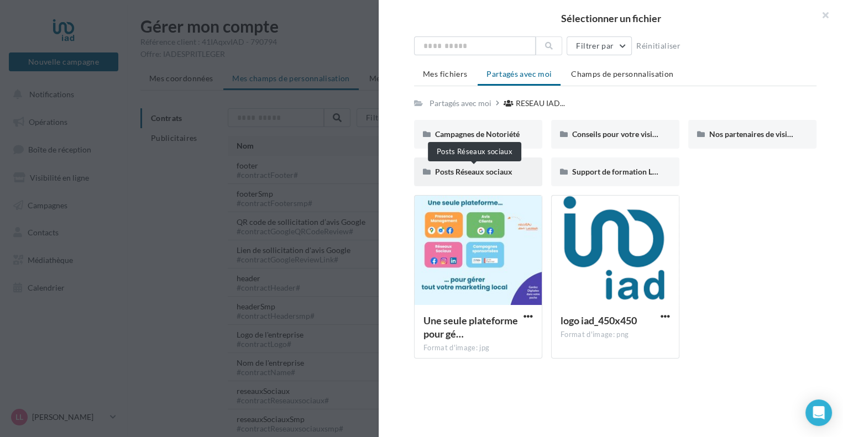
click at [482, 170] on span "Posts Réseaux sociaux" at bounding box center [473, 171] width 77 height 9
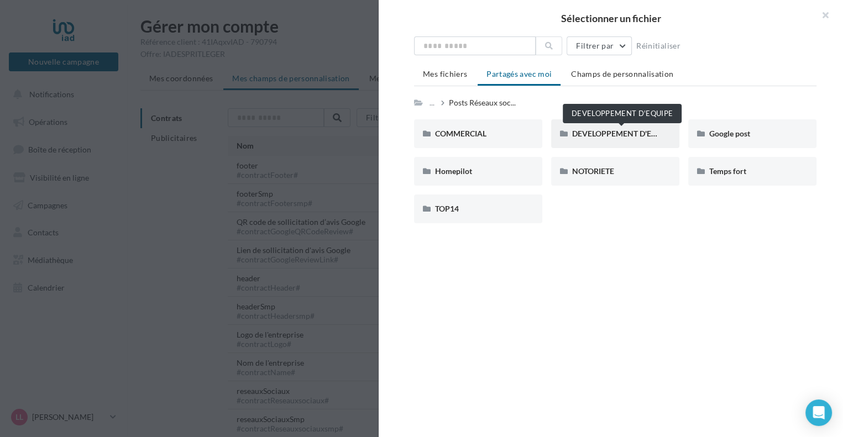
click at [593, 133] on span "DEVELOPPEMENT D'EQUIPE" at bounding box center [623, 133] width 102 height 9
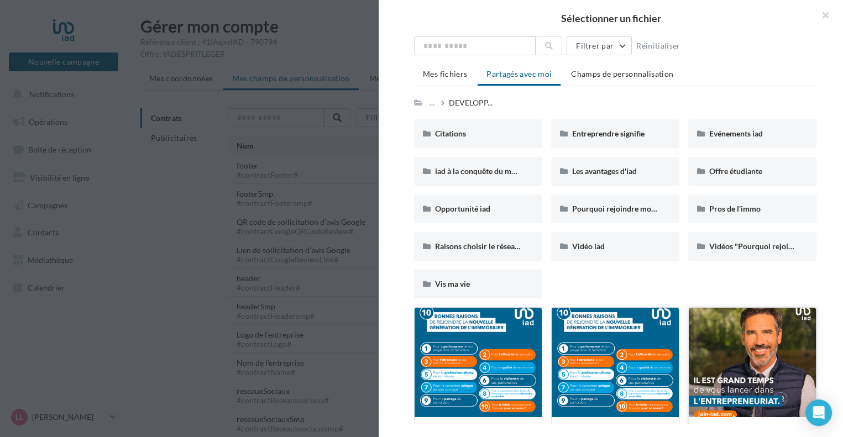
click at [727, 360] on div at bounding box center [751, 363] width 127 height 110
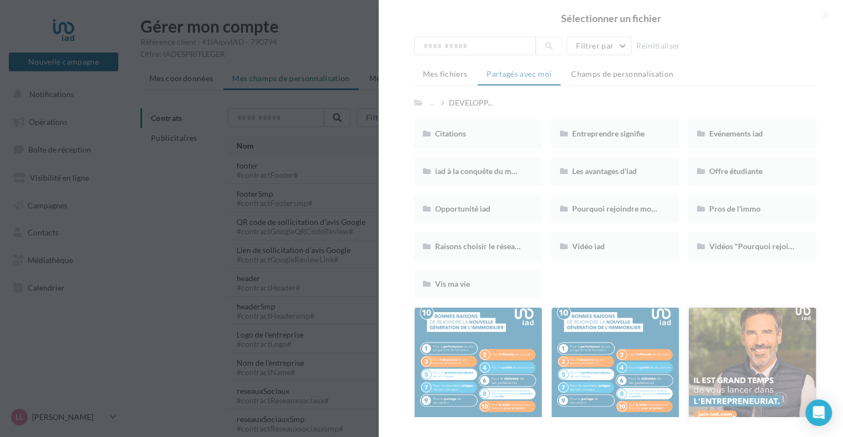
type input "**********"
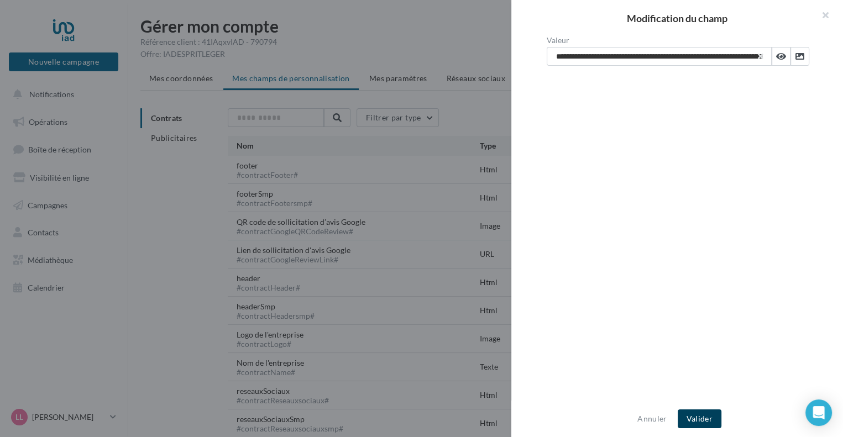
click at [697, 424] on button "Valider" at bounding box center [699, 418] width 44 height 19
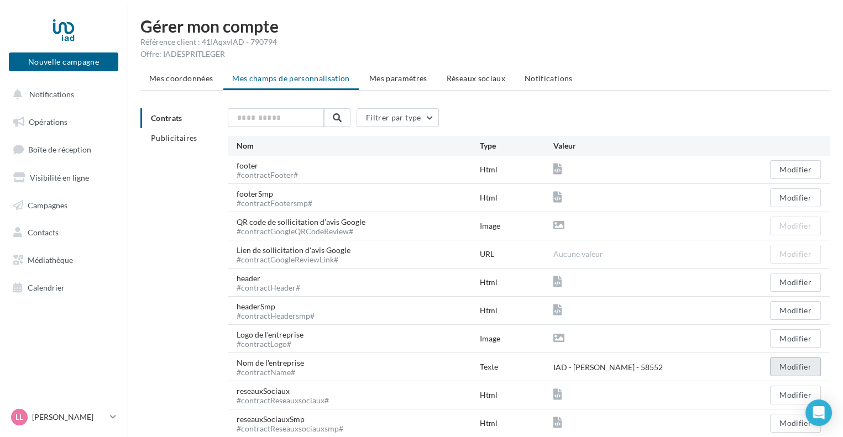
click at [781, 364] on button "Modifier" at bounding box center [795, 366] width 51 height 19
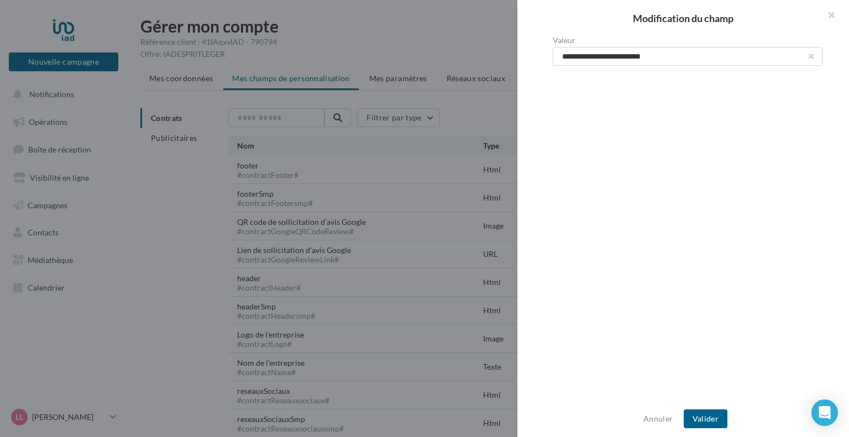
click at [809, 57] on button "button" at bounding box center [811, 56] width 4 height 4
click at [829, 14] on button "button" at bounding box center [826, 16] width 44 height 33
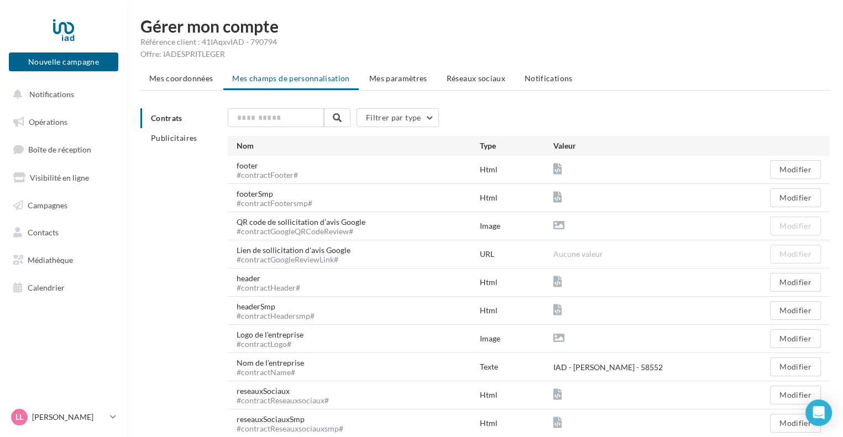
click at [643, 366] on div "IAD - Laurent LECOIN - 58552" at bounding box center [606, 367] width 109 height 11
click at [645, 366] on div "IAD - Laurent LECOIN - 58552" at bounding box center [606, 367] width 109 height 11
click at [785, 366] on button "Modifier" at bounding box center [795, 366] width 51 height 19
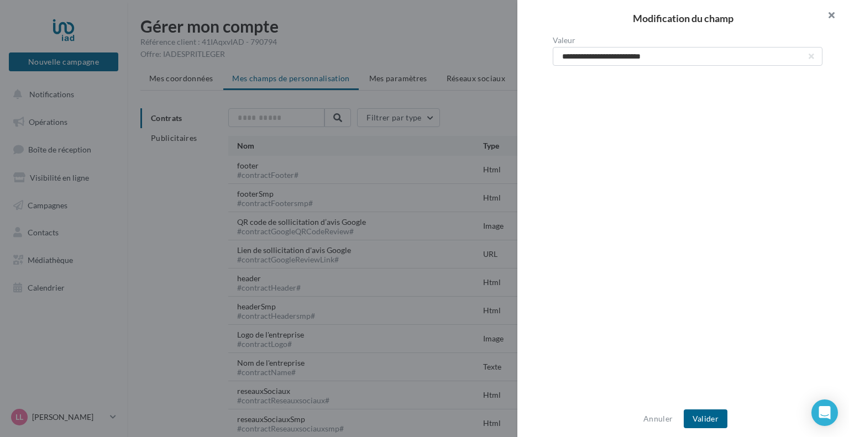
click at [834, 17] on button "button" at bounding box center [826, 16] width 44 height 33
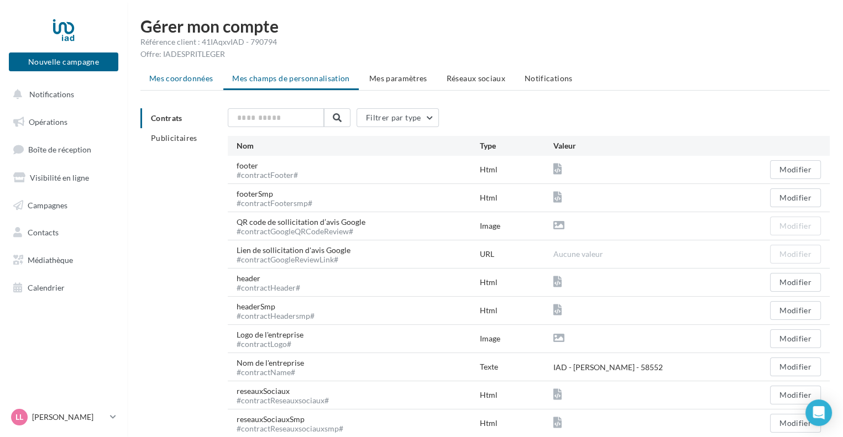
click at [178, 79] on span "Mes coordonnées" at bounding box center [181, 77] width 64 height 9
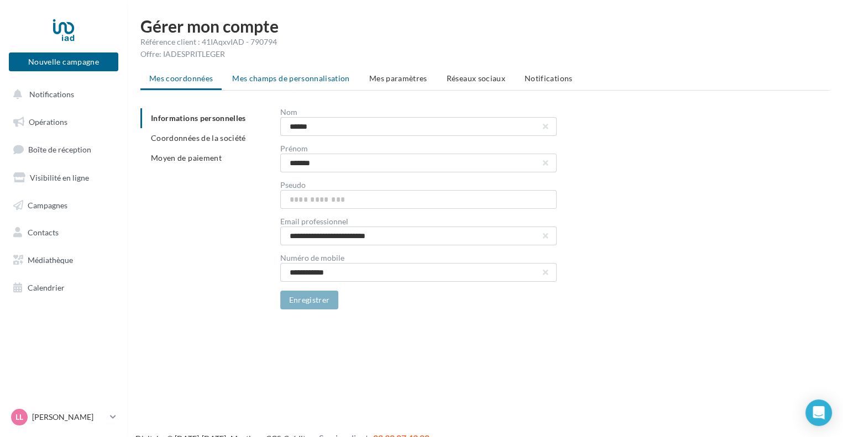
click at [299, 81] on span "Mes champs de personnalisation" at bounding box center [291, 77] width 118 height 9
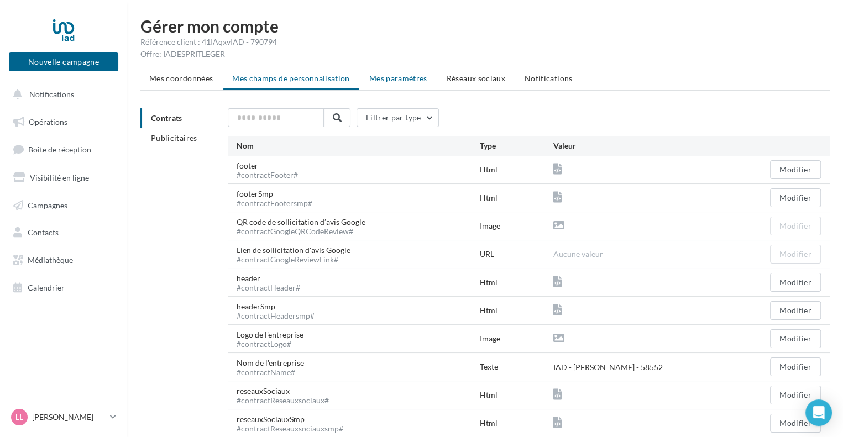
click at [401, 79] on span "Mes paramètres" at bounding box center [398, 77] width 58 height 9
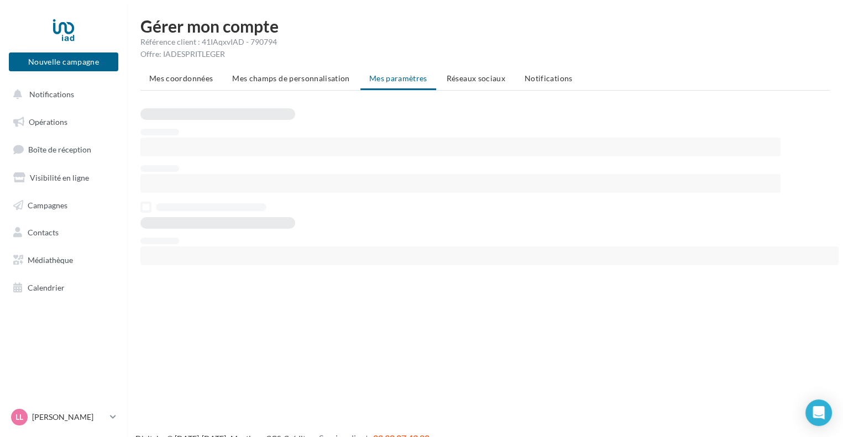
click at [401, 79] on ul "Mes coordonnées Mes champs de personnalisation Mes paramètres Réseaux sociaux N…" at bounding box center [484, 80] width 689 height 22
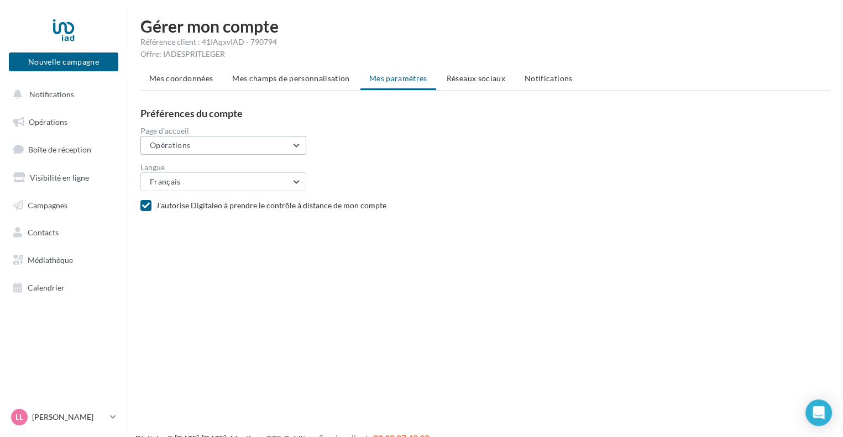
click at [248, 144] on button "Opérations" at bounding box center [223, 145] width 166 height 19
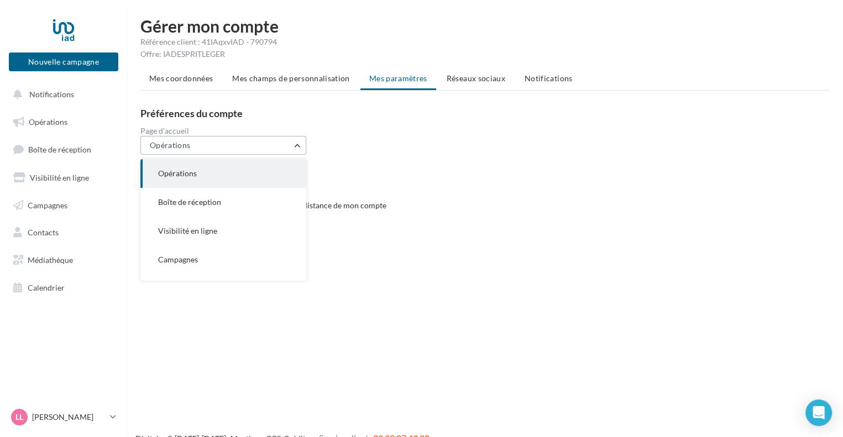
click at [248, 144] on button "Opérations" at bounding box center [223, 145] width 166 height 19
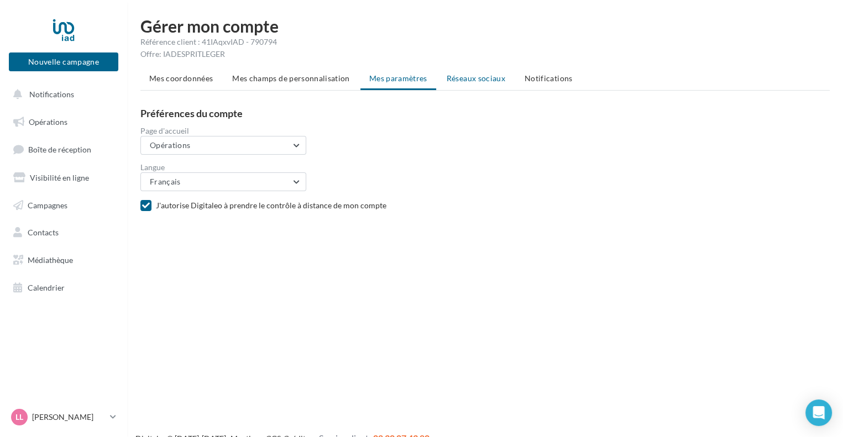
click at [461, 81] on span "Réseaux sociaux" at bounding box center [475, 77] width 59 height 9
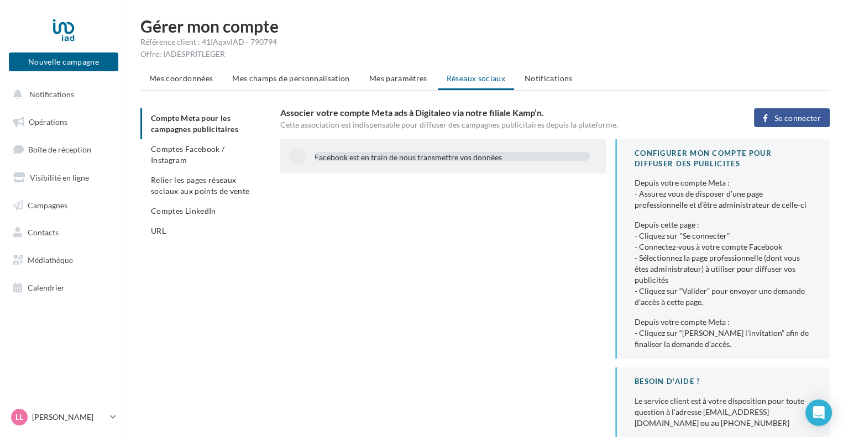
click at [176, 114] on ul "Compte Meta pour les campagnes publicitaires Comptes Facebook / Instagram Relie…" at bounding box center [205, 174] width 131 height 133
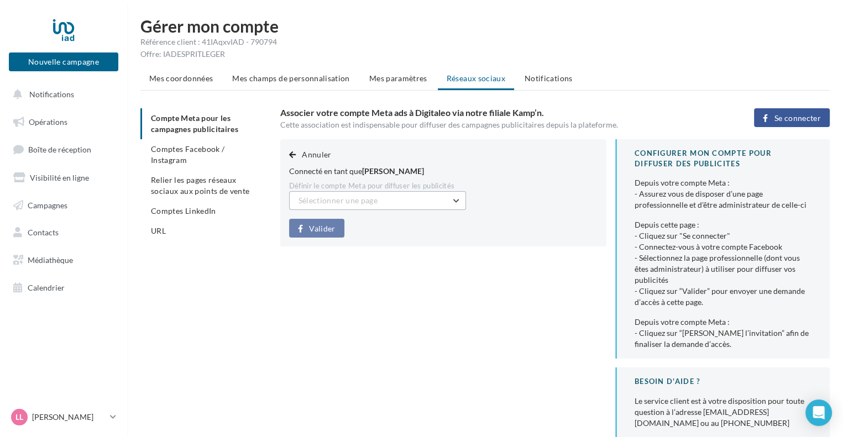
click at [355, 198] on span "Sélectionner une page" at bounding box center [337, 200] width 79 height 9
click at [322, 228] on span "Mobiteic (Admin)" at bounding box center [337, 228] width 60 height 9
click at [318, 224] on span "Valider" at bounding box center [322, 228] width 26 height 9
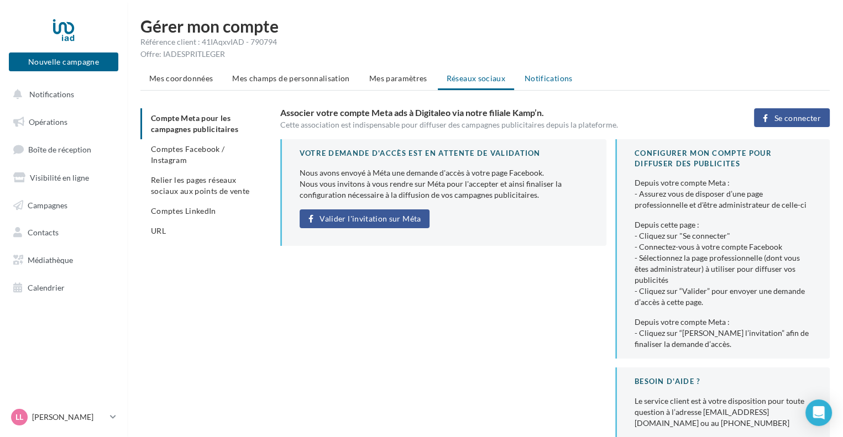
click at [544, 80] on span "Notifications" at bounding box center [548, 77] width 48 height 9
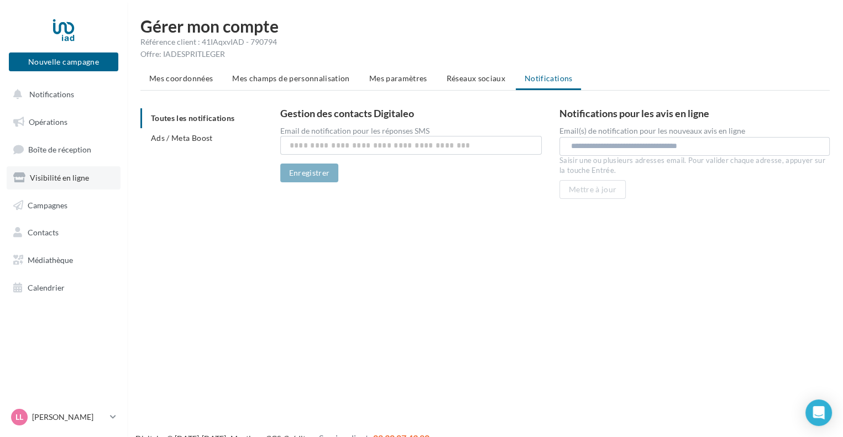
click at [57, 174] on span "Visibilité en ligne" at bounding box center [59, 177] width 59 height 9
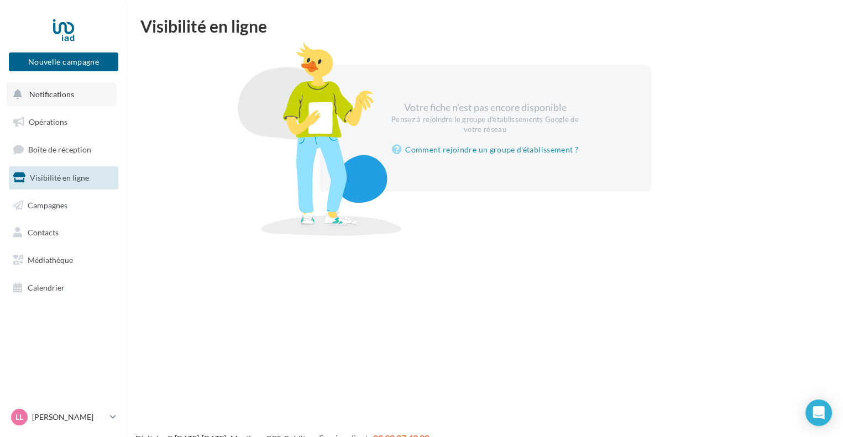
click at [55, 92] on span "Notifications" at bounding box center [51, 94] width 45 height 9
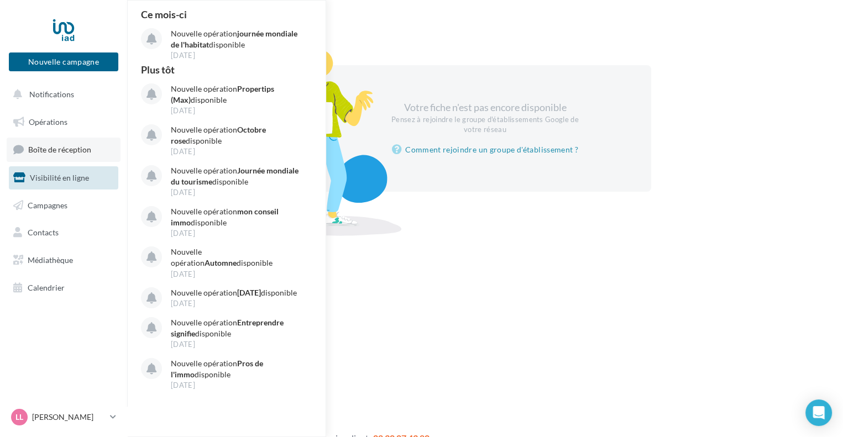
click at [54, 148] on span "Boîte de réception" at bounding box center [59, 149] width 63 height 9
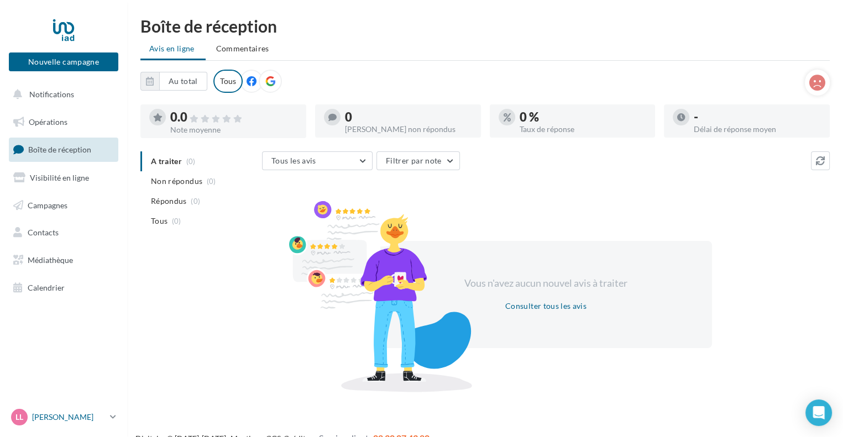
click at [56, 414] on p "[PERSON_NAME]" at bounding box center [68, 417] width 73 height 11
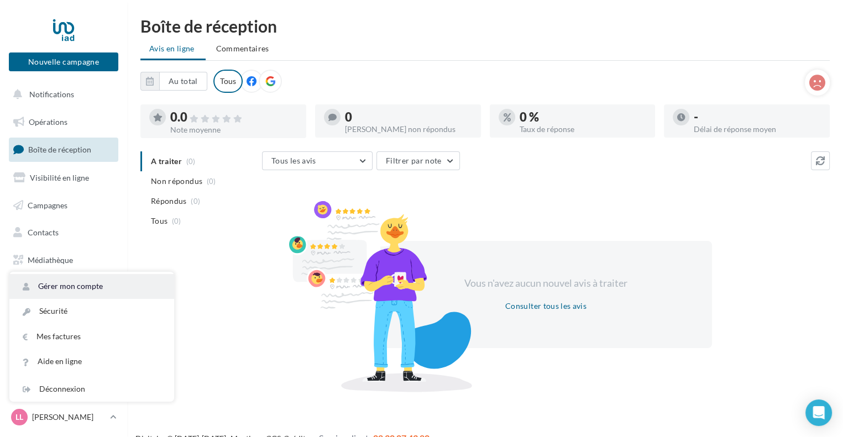
click at [75, 284] on link "Gérer mon compte" at bounding box center [91, 286] width 165 height 25
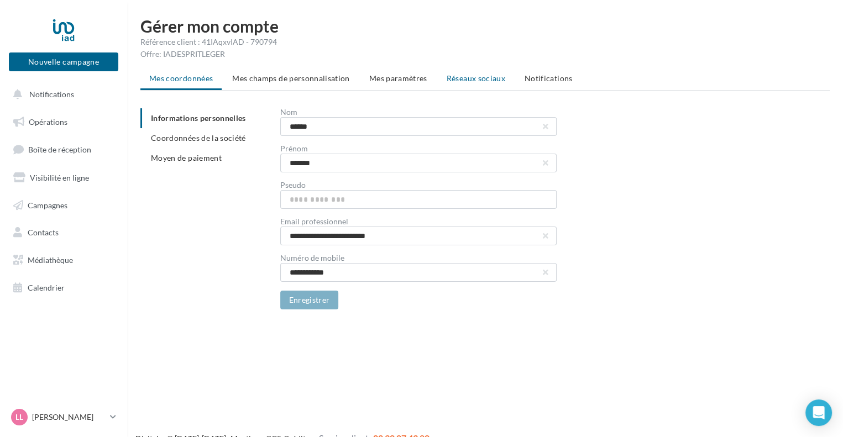
click at [473, 75] on span "Réseaux sociaux" at bounding box center [475, 77] width 59 height 9
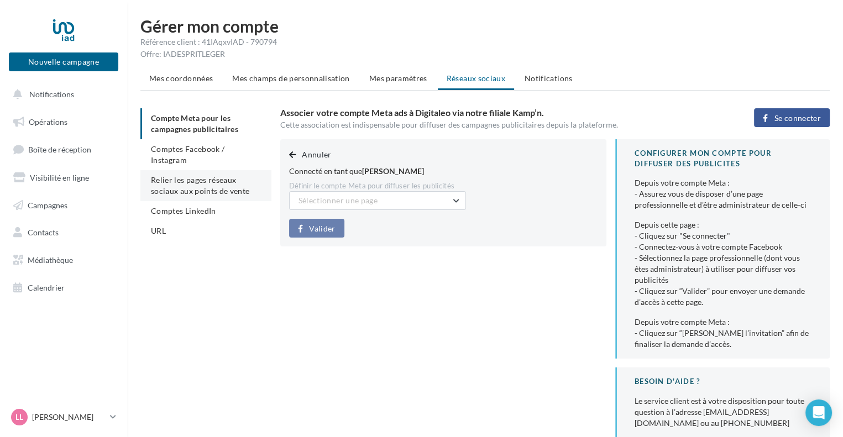
click at [191, 175] on span "Relier les pages réseaux sociaux aux points de vente" at bounding box center [200, 185] width 98 height 20
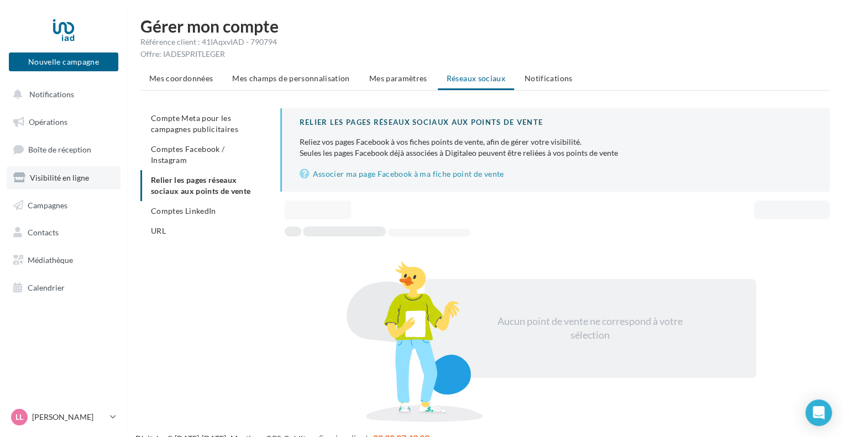
click at [76, 178] on span "Visibilité en ligne" at bounding box center [59, 177] width 59 height 9
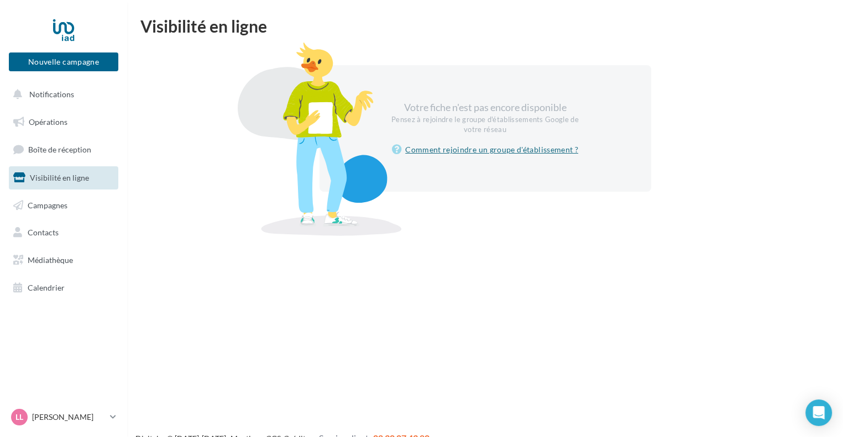
click at [471, 153] on link "Comment rejoindre un groupe d'établissement ?" at bounding box center [485, 149] width 186 height 13
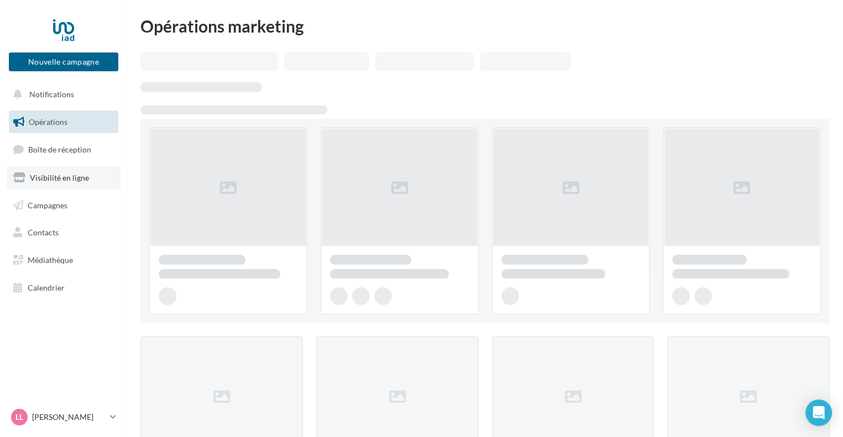
click at [57, 176] on span "Visibilité en ligne" at bounding box center [59, 177] width 59 height 9
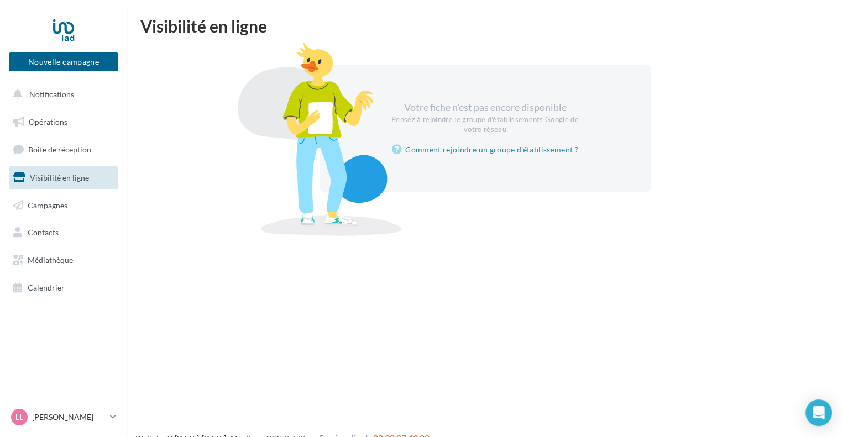
click at [65, 176] on span "Visibilité en ligne" at bounding box center [59, 177] width 59 height 9
click at [462, 150] on link "Comment rejoindre un groupe d'établissement ?" at bounding box center [485, 149] width 186 height 13
click at [57, 180] on span "Visibilité en ligne" at bounding box center [59, 177] width 59 height 9
click at [427, 152] on link "Comment rejoindre un groupe d'établissement ?" at bounding box center [485, 149] width 186 height 13
click at [60, 174] on span "Visibilité en ligne" at bounding box center [59, 177] width 59 height 9
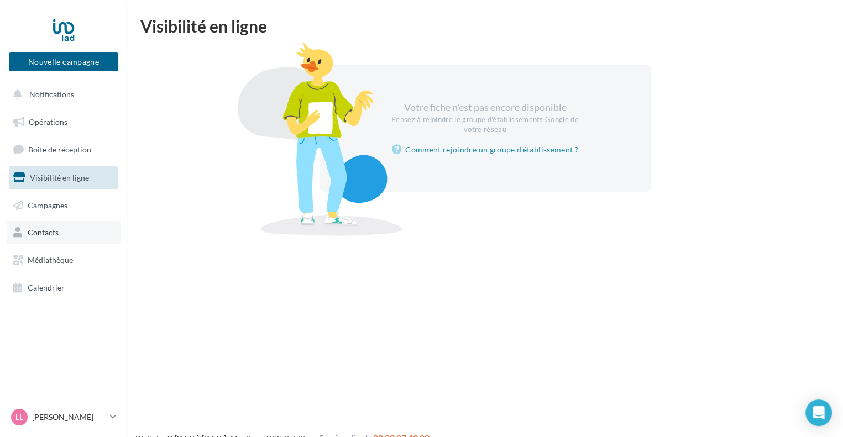
click at [49, 229] on span "Contacts" at bounding box center [43, 232] width 31 height 9
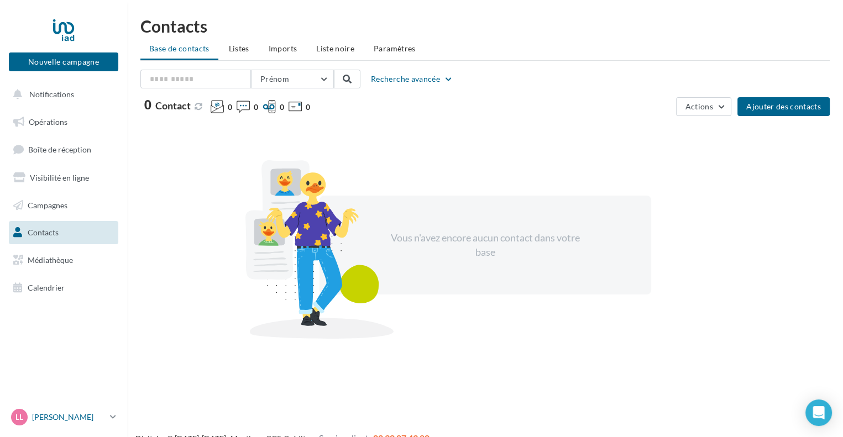
click at [56, 419] on p "[PERSON_NAME]" at bounding box center [68, 417] width 73 height 11
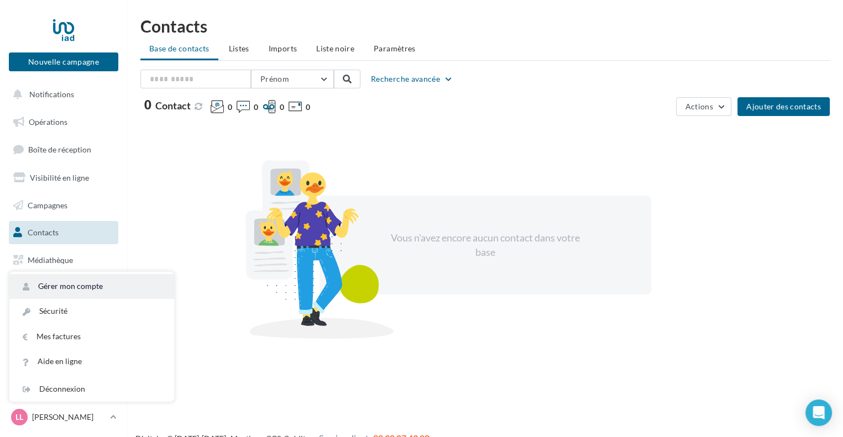
click at [75, 288] on link "Gérer mon compte" at bounding box center [91, 286] width 165 height 25
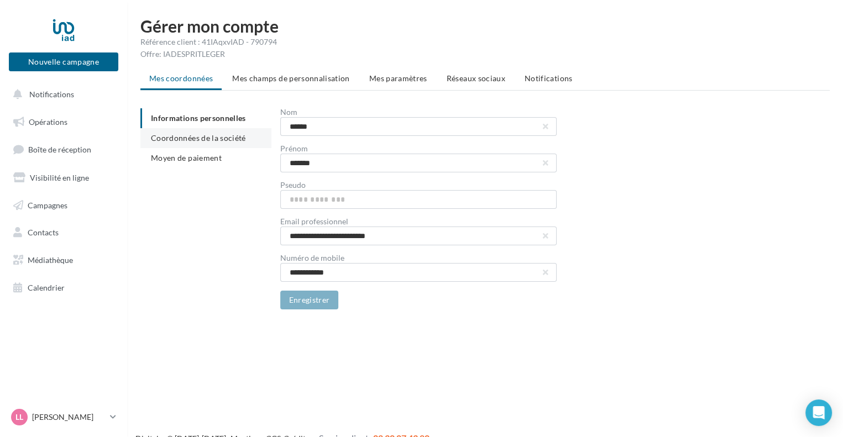
click at [199, 139] on span "Coordonnées de la société" at bounding box center [198, 137] width 95 height 9
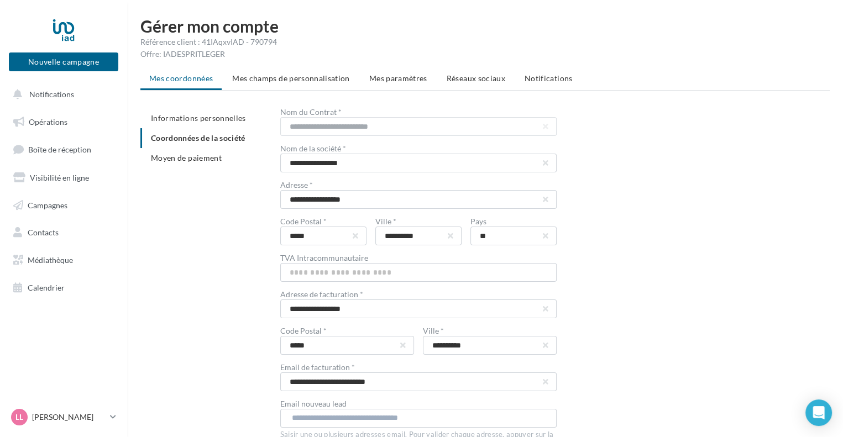
click at [240, 322] on div "**********" at bounding box center [489, 322] width 698 height 428
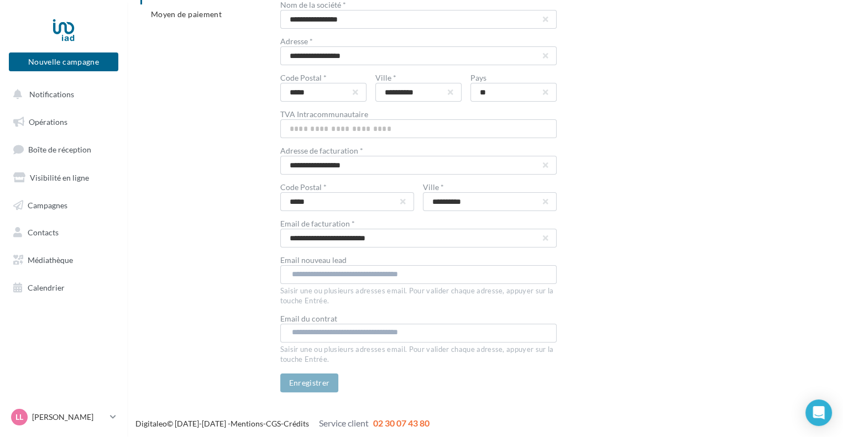
scroll to position [145, 0]
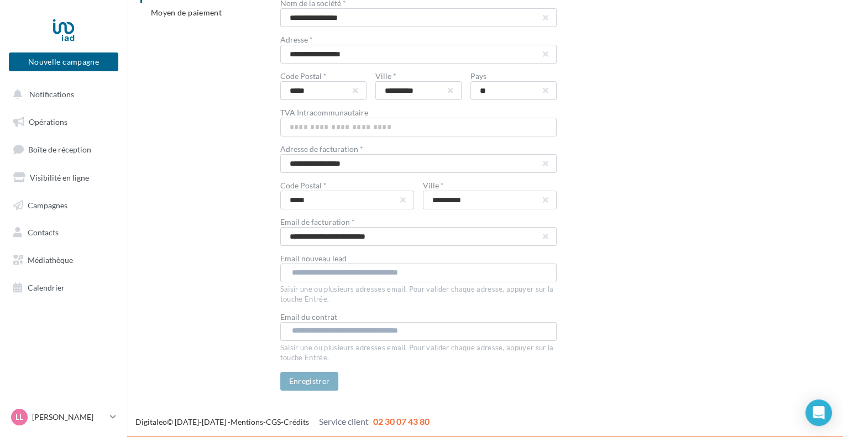
click at [250, 265] on div "**********" at bounding box center [489, 177] width 698 height 428
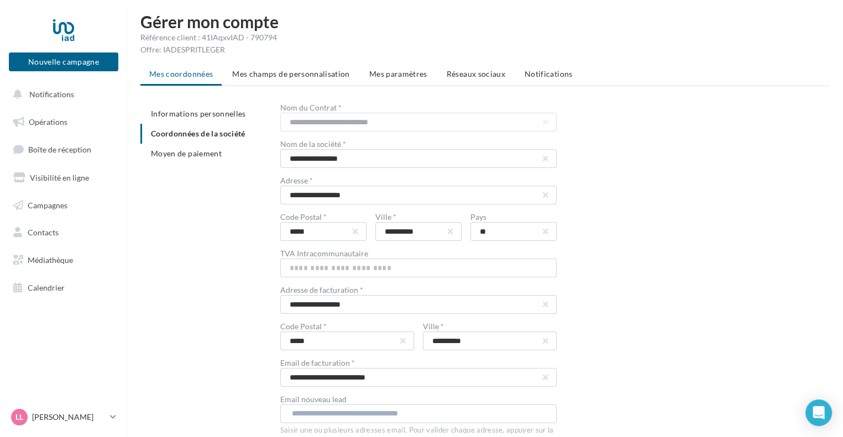
scroll to position [0, 0]
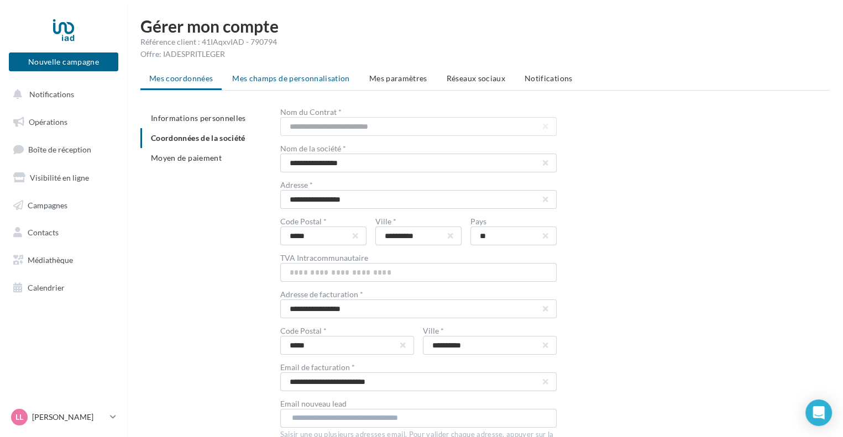
click at [303, 76] on span "Mes champs de personnalisation" at bounding box center [291, 77] width 118 height 9
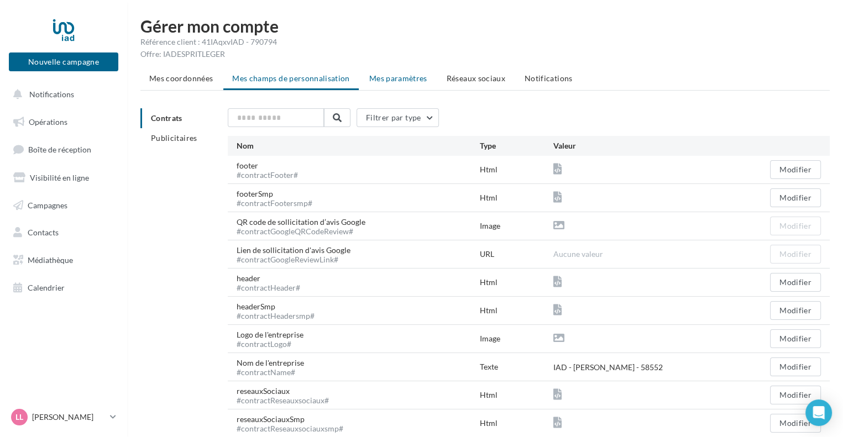
click at [378, 75] on span "Mes paramètres" at bounding box center [398, 77] width 58 height 9
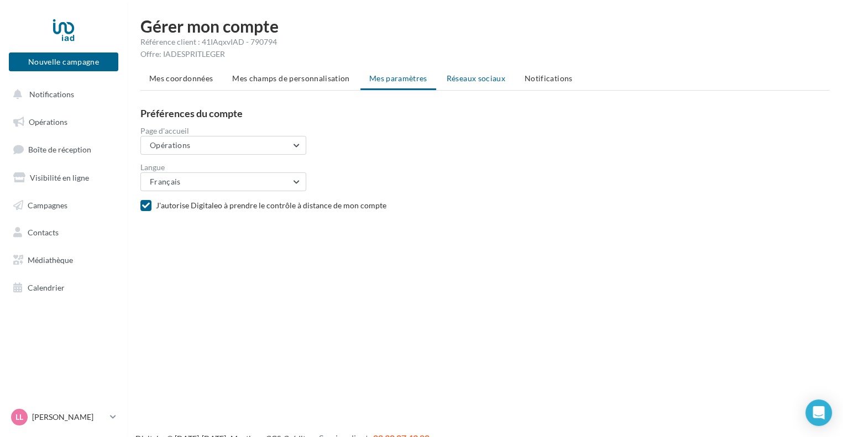
click at [472, 79] on span "Réseaux sociaux" at bounding box center [475, 77] width 59 height 9
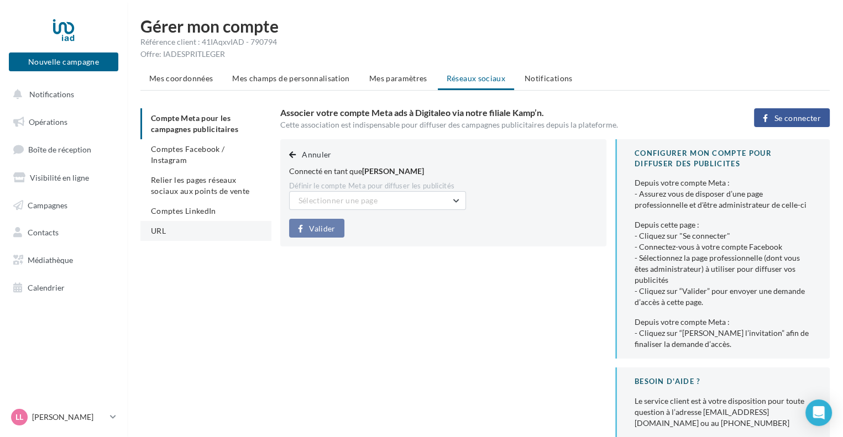
click at [178, 221] on li "URL" at bounding box center [205, 231] width 131 height 20
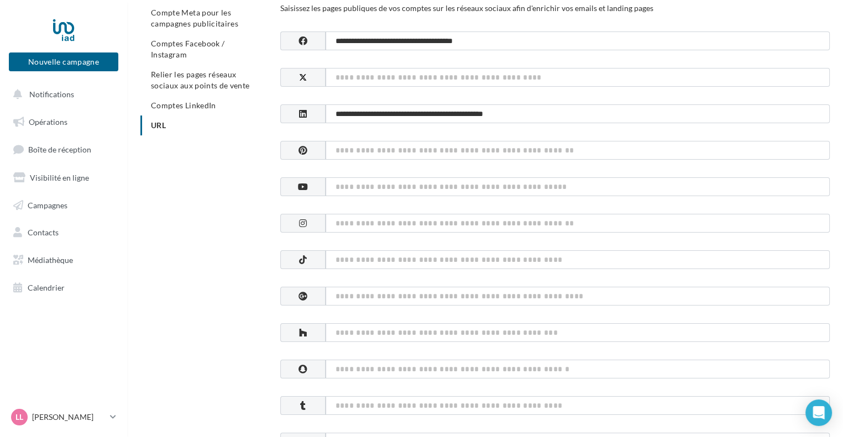
scroll to position [110, 0]
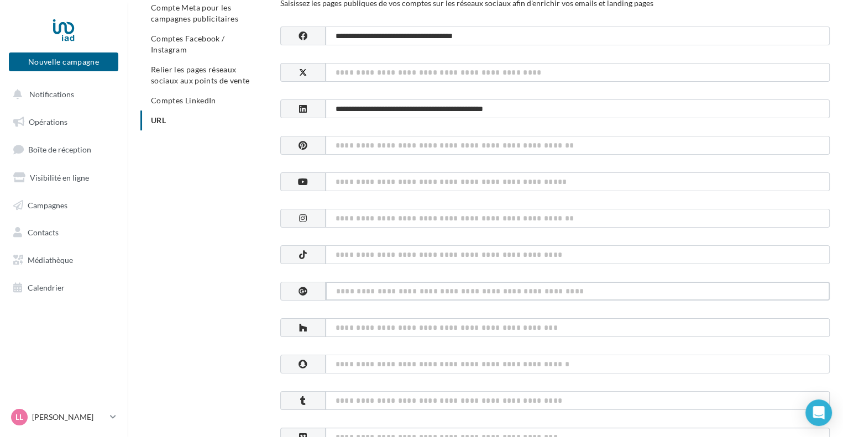
click at [354, 290] on input at bounding box center [577, 291] width 504 height 19
click at [303, 293] on icon at bounding box center [302, 291] width 9 height 9
click at [337, 288] on input at bounding box center [577, 291] width 504 height 19
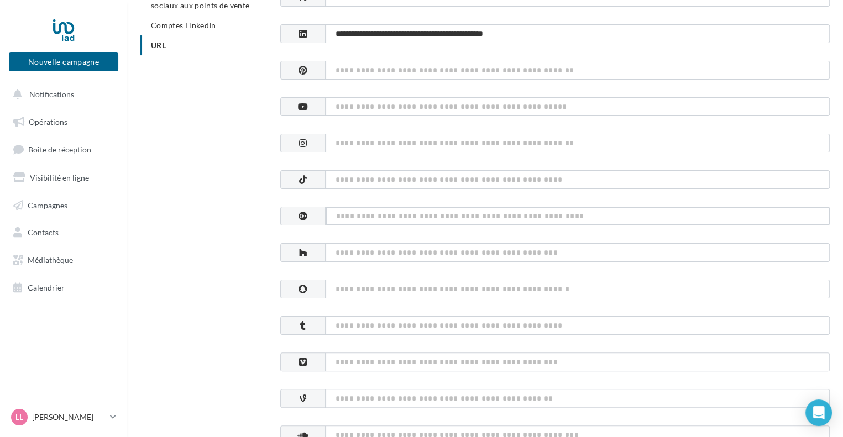
scroll to position [88, 0]
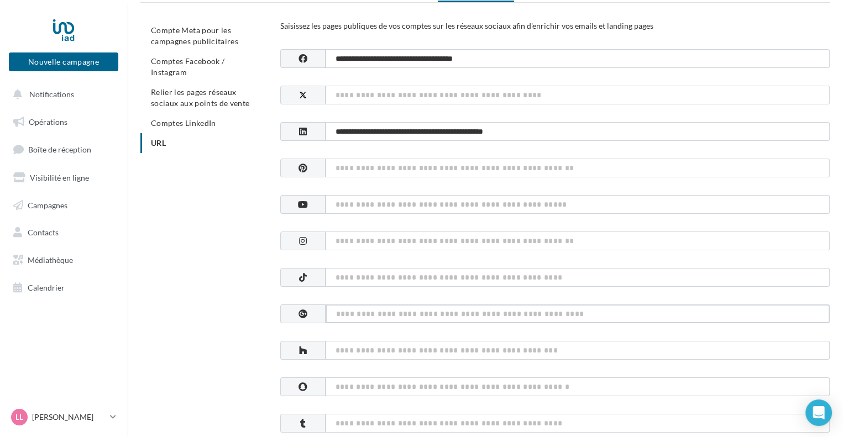
click at [344, 311] on input at bounding box center [577, 313] width 504 height 19
click at [62, 415] on p "[PERSON_NAME]" at bounding box center [68, 417] width 73 height 11
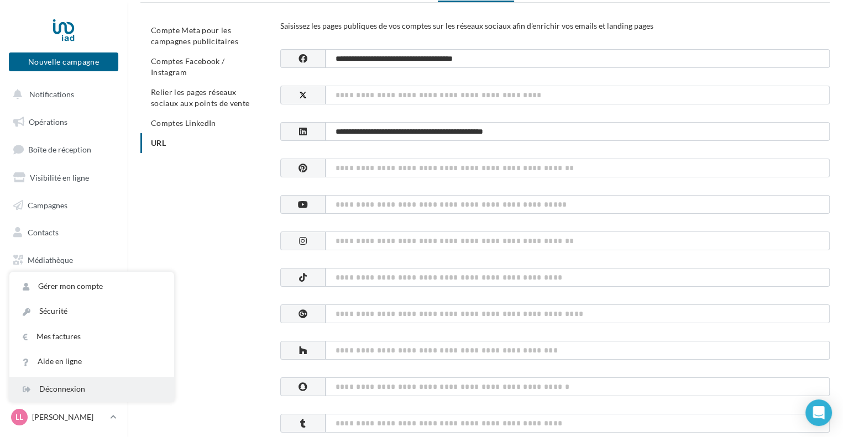
click at [73, 390] on div "Déconnexion" at bounding box center [91, 389] width 165 height 25
